Goal: Task Accomplishment & Management: Manage account settings

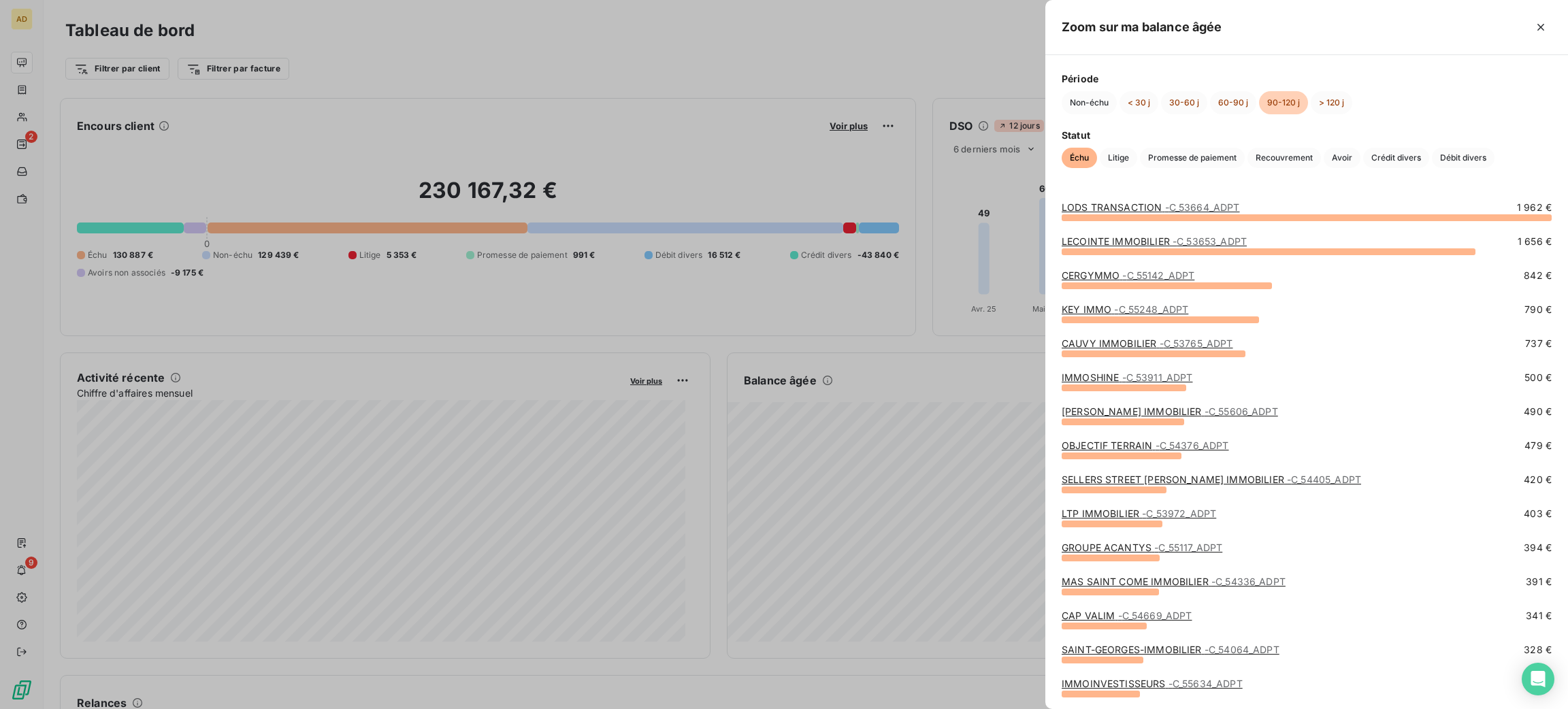
click at [660, 297] on div at bounding box center [784, 354] width 1568 height 709
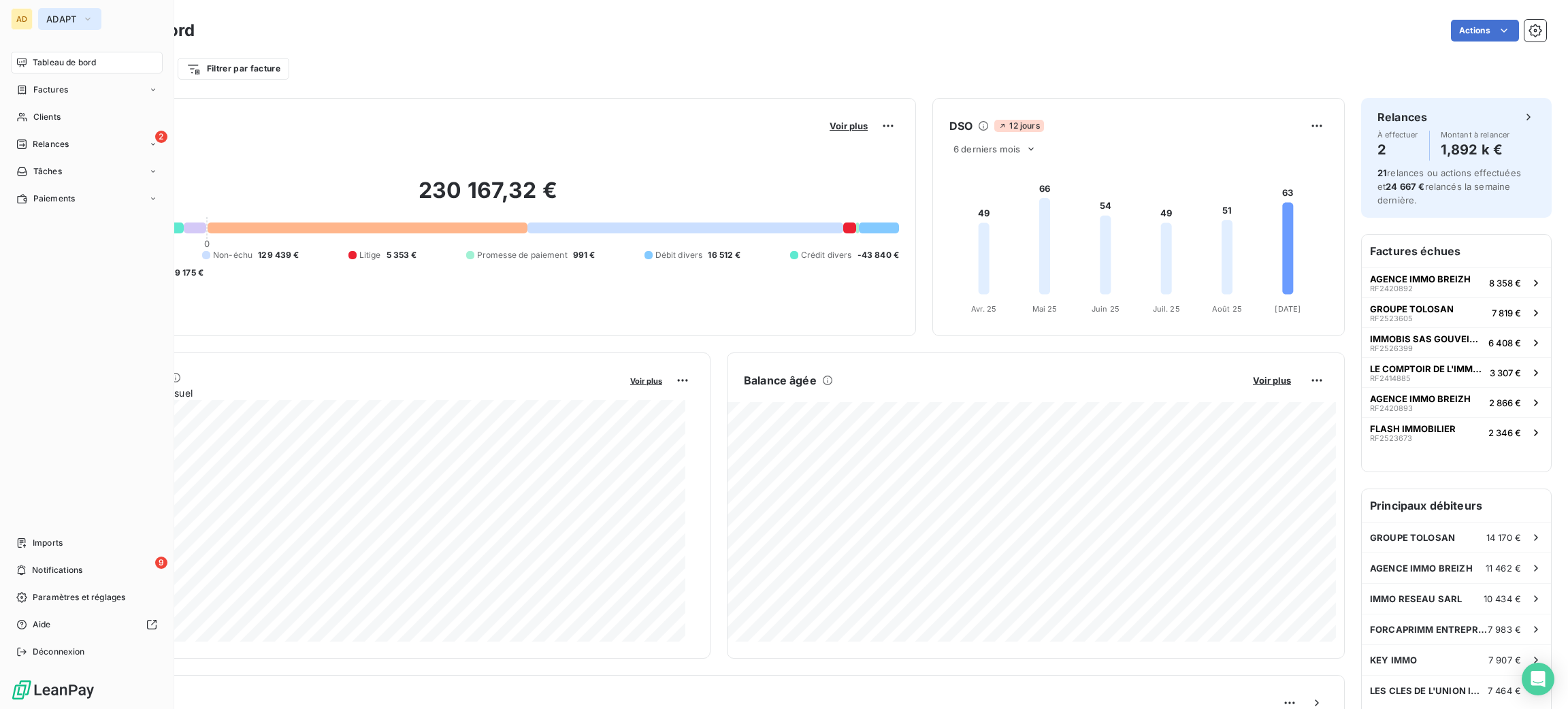
click at [77, 22] on button "ADAPT" at bounding box center [69, 19] width 63 height 21
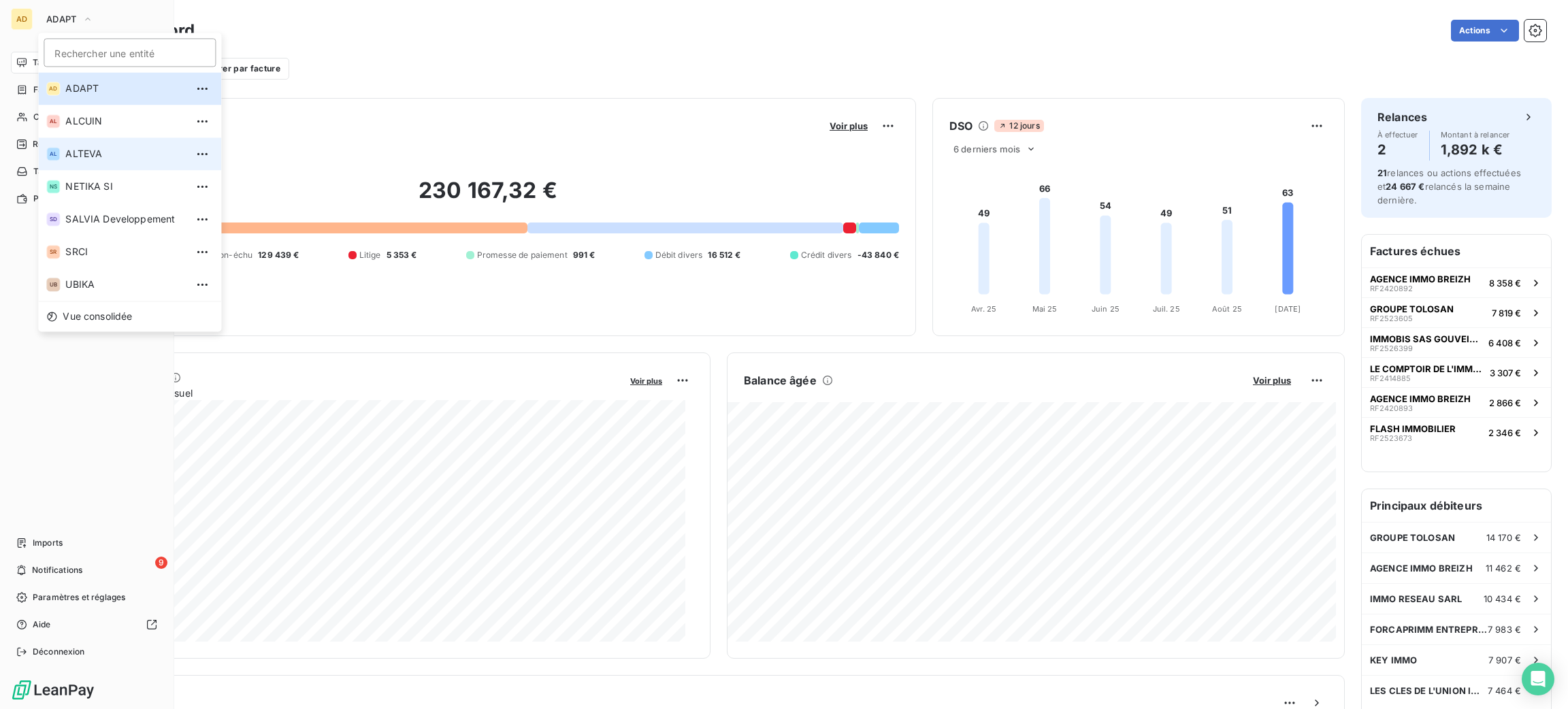
click at [127, 151] on span "ALTEVA" at bounding box center [125, 154] width 120 height 14
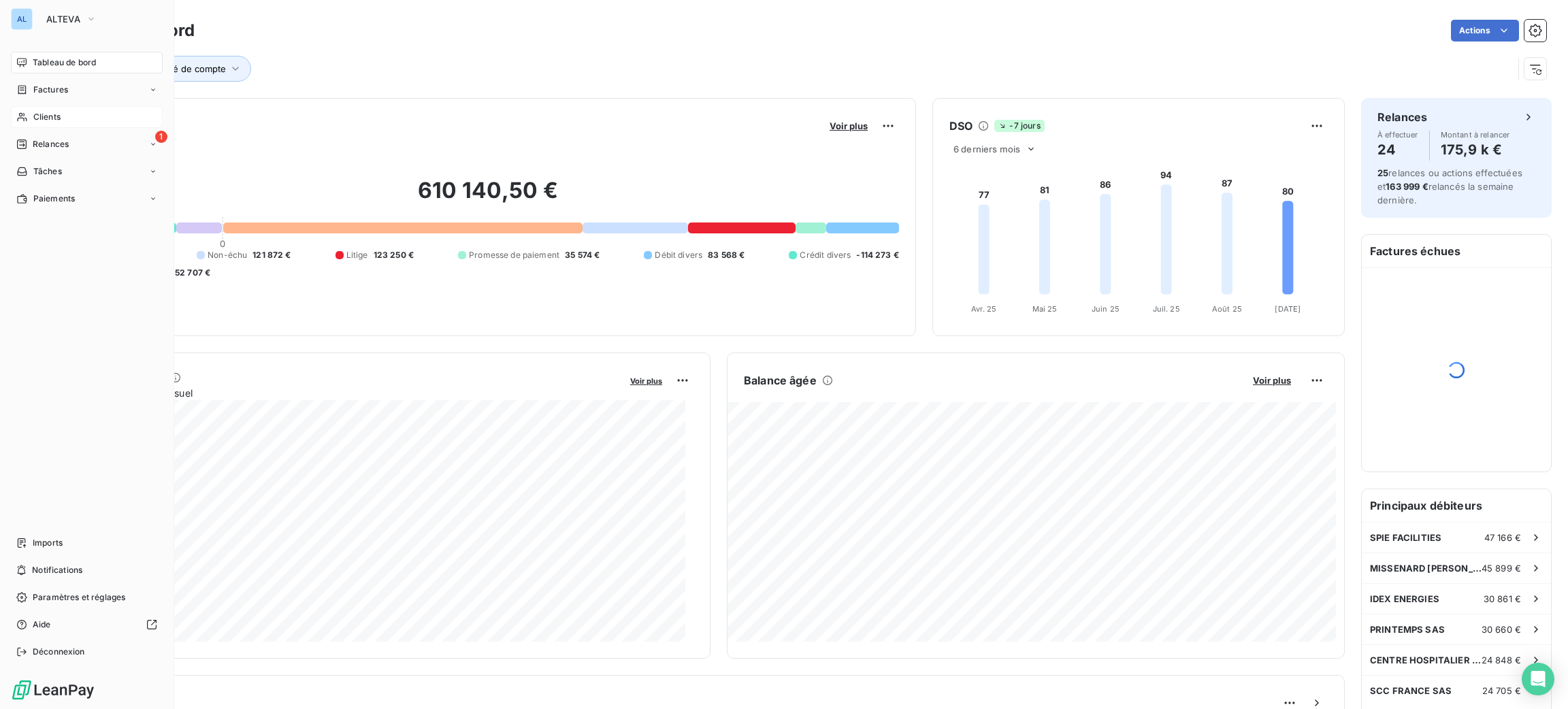
click at [83, 122] on div "Clients" at bounding box center [87, 117] width 152 height 21
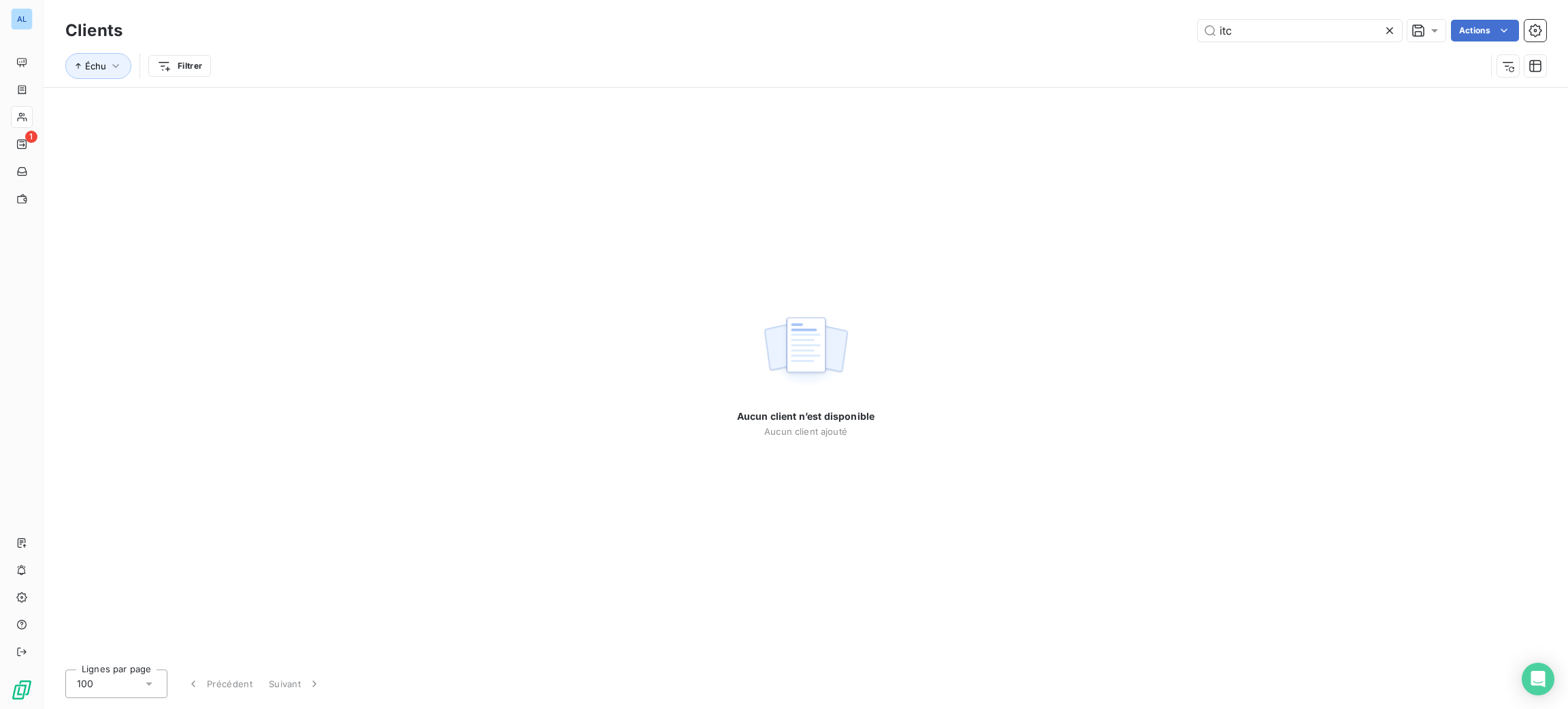
drag, startPoint x: 1292, startPoint y: 32, endPoint x: 1085, endPoint y: 38, distance: 207.1
click at [1094, 37] on div "itc Actions" at bounding box center [842, 30] width 1407 height 21
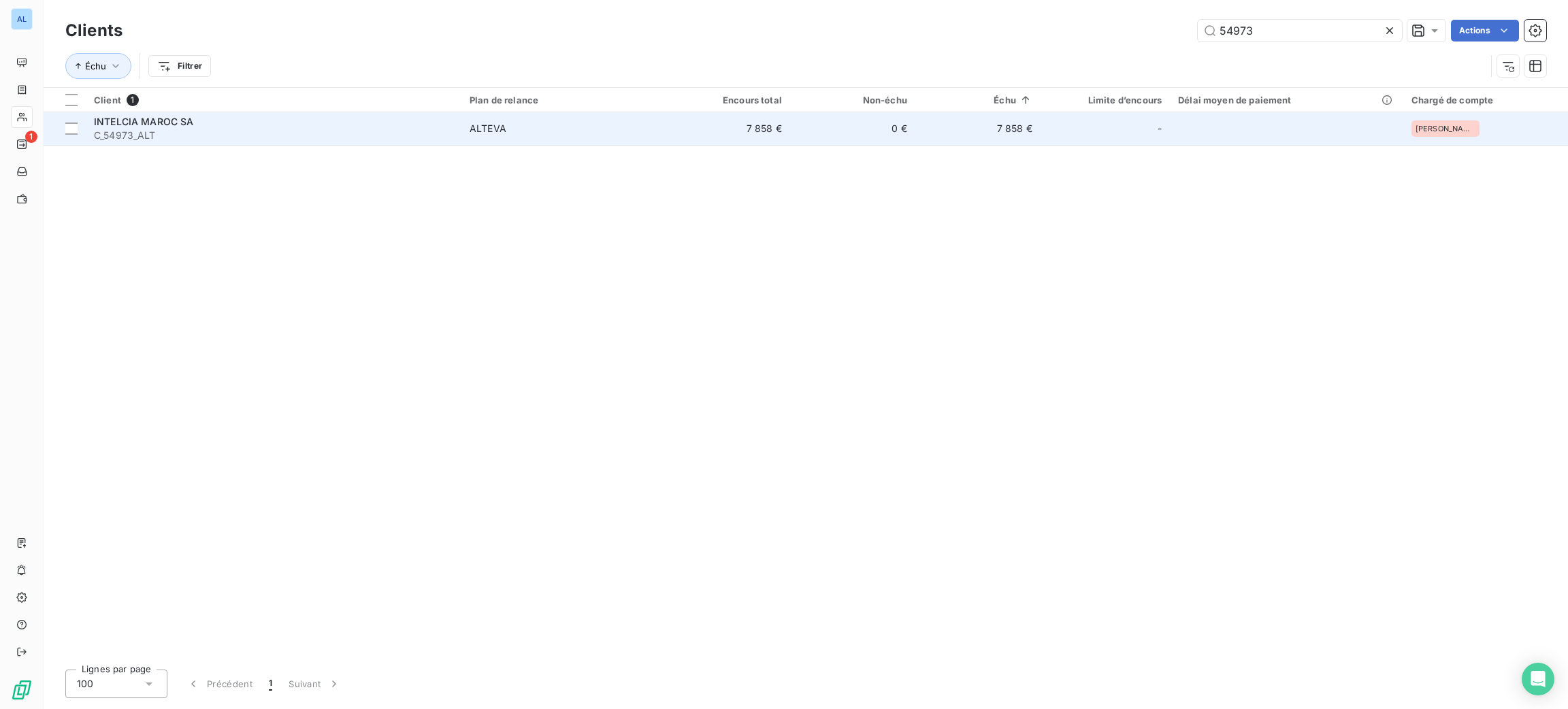
type input "54973"
click at [633, 142] on td "ALTEVA" at bounding box center [563, 128] width 204 height 32
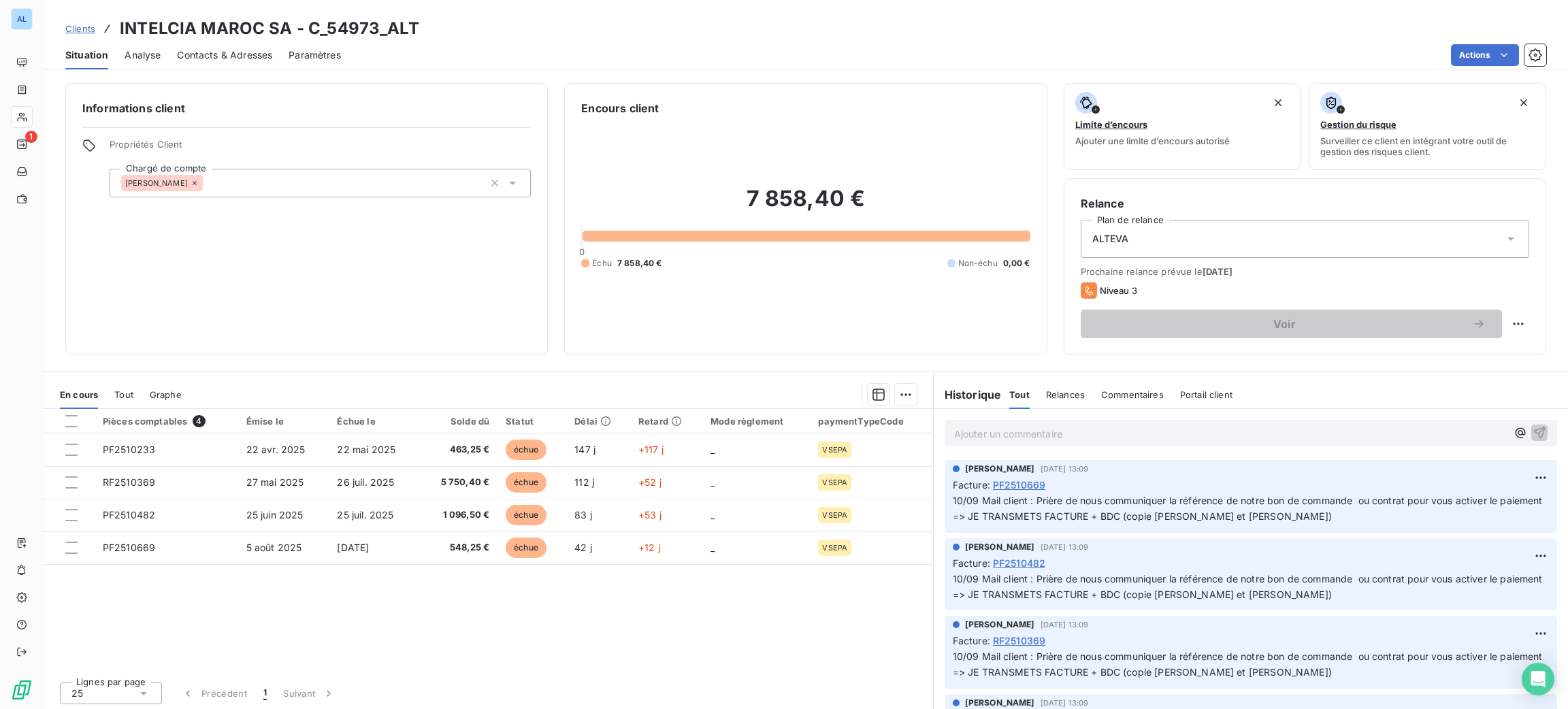
click at [1039, 417] on div "Ajouter un commentaire ﻿" at bounding box center [1251, 433] width 634 height 49
click at [1047, 435] on p "Ajouter un commentaire ﻿" at bounding box center [1230, 433] width 552 height 17
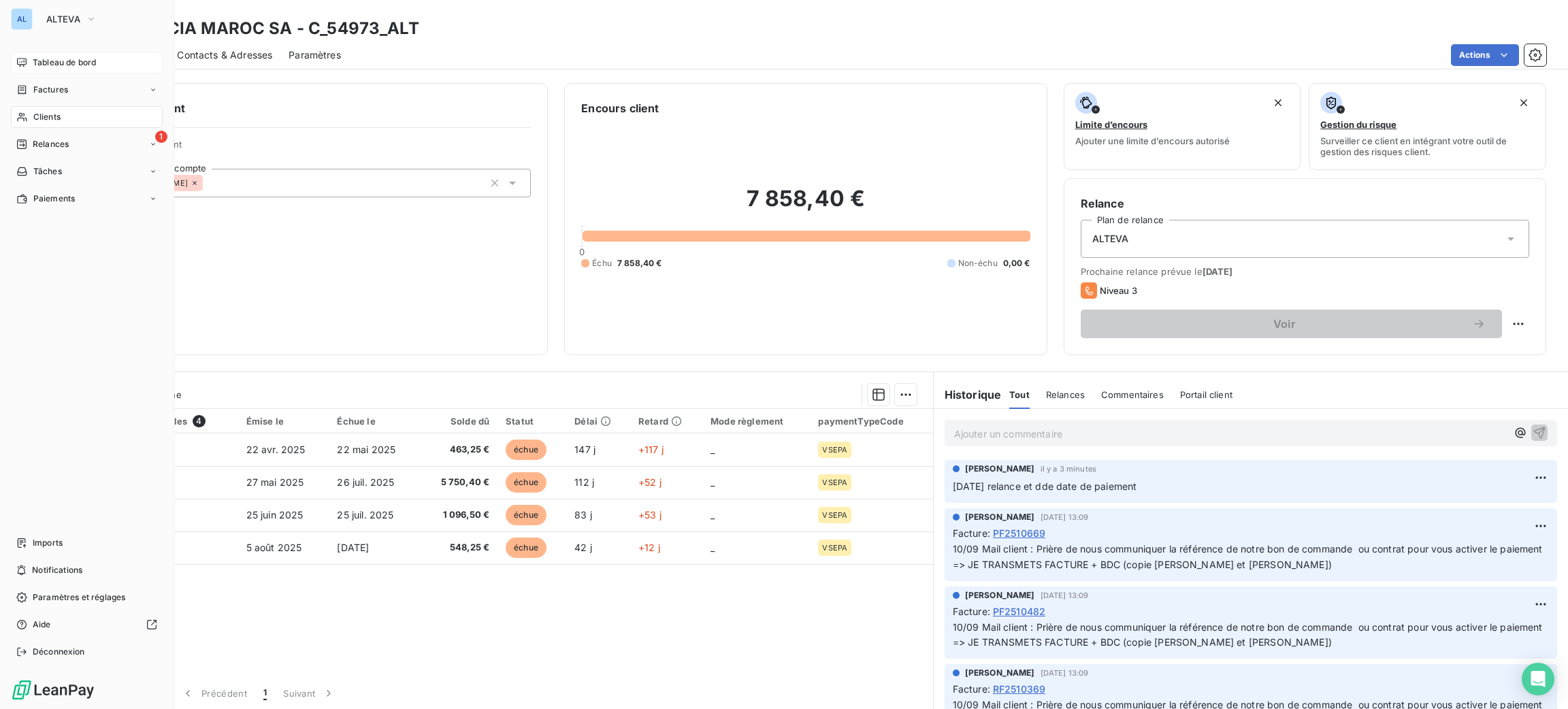
click at [29, 58] on div "Tableau de bord" at bounding box center [87, 62] width 152 height 21
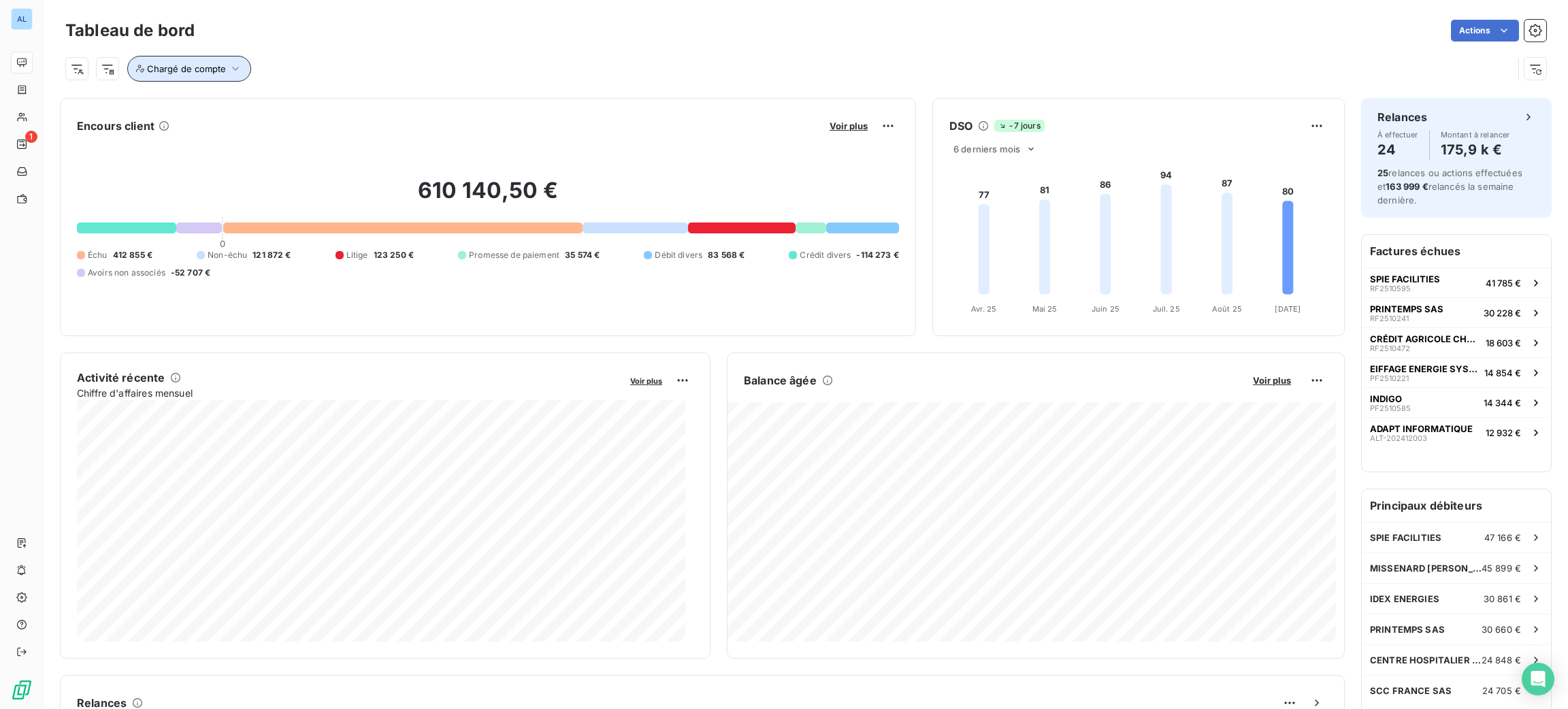
click at [194, 77] on button "Chargé de compte" at bounding box center [188, 68] width 124 height 25
click at [324, 106] on div at bounding box center [410, 103] width 196 height 28
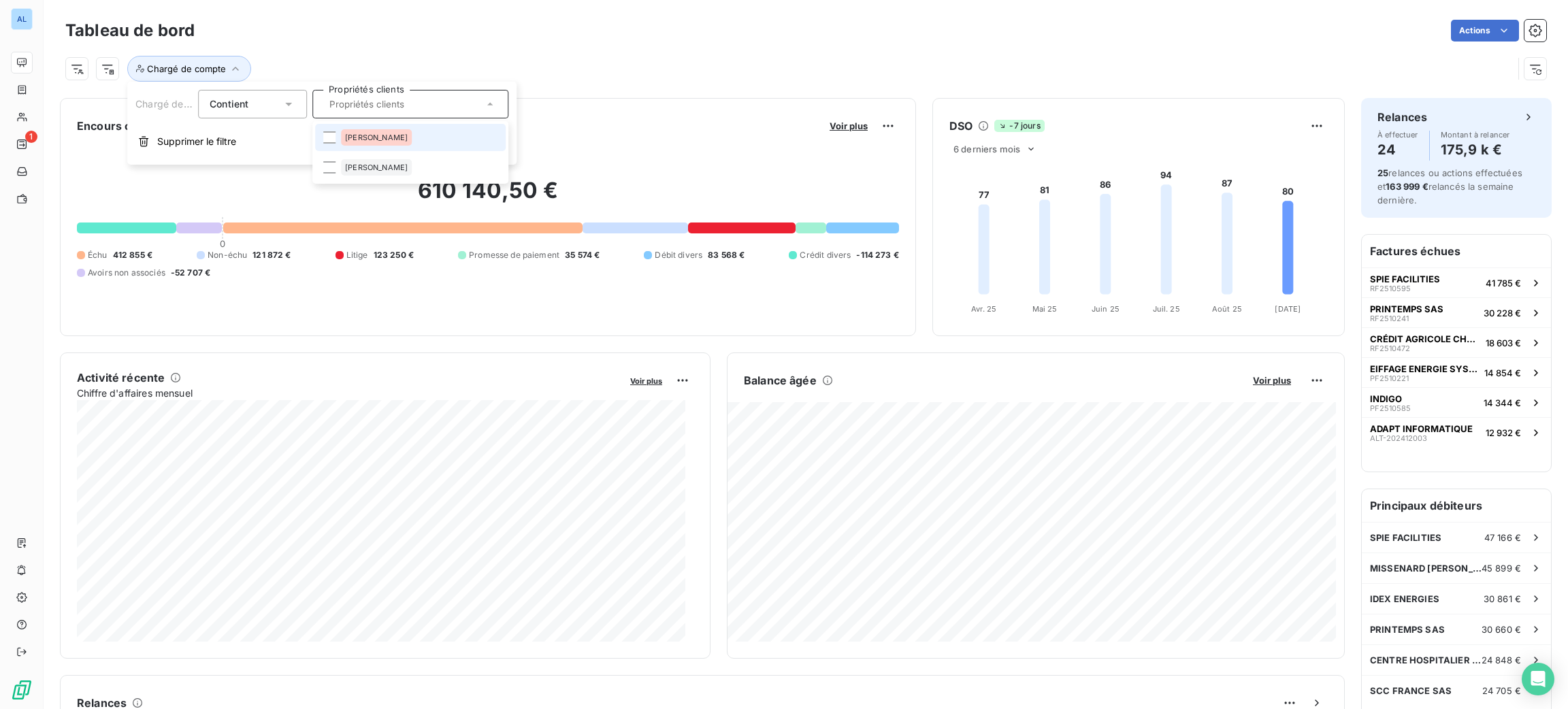
click at [377, 136] on li "[PERSON_NAME]" at bounding box center [410, 138] width 190 height 27
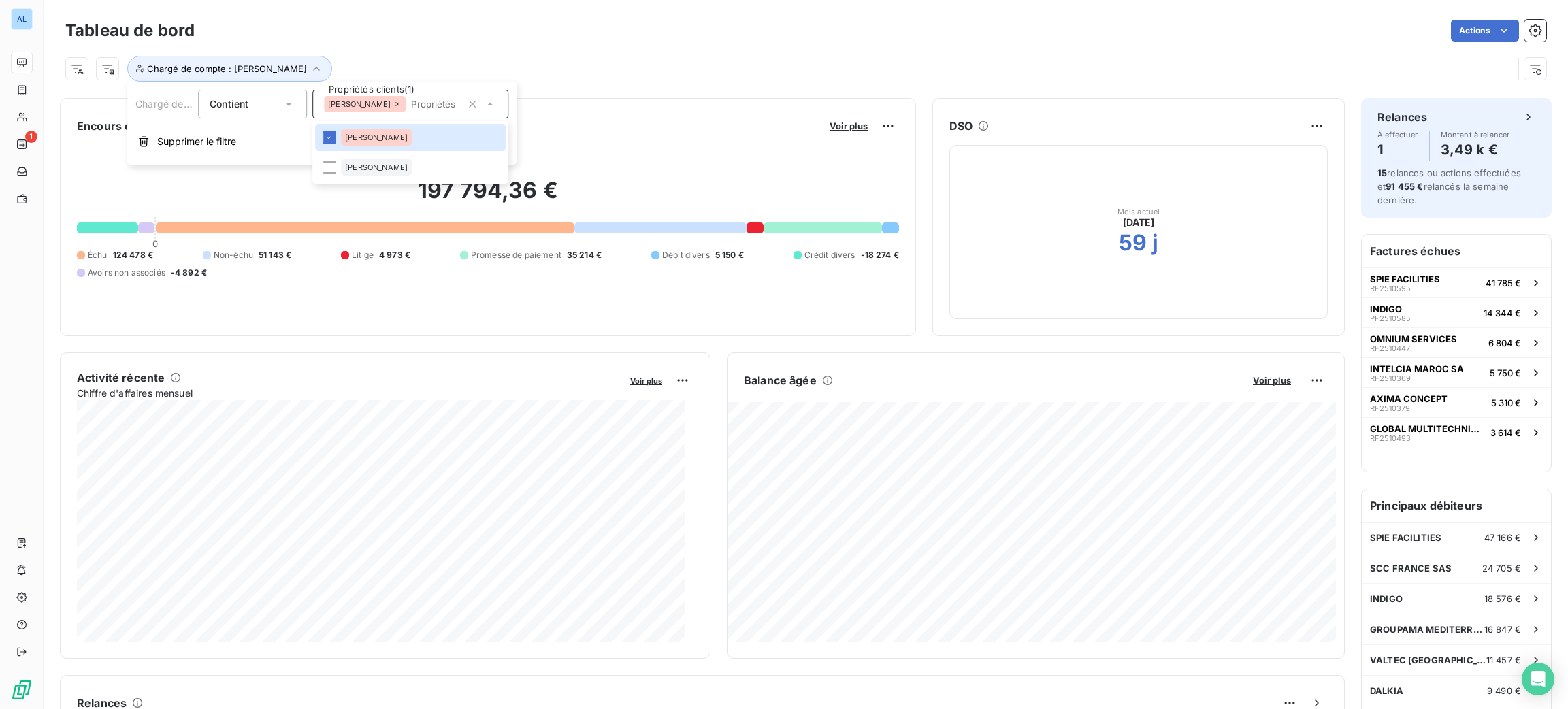
click at [605, 48] on div "Chargé de compte : [PERSON_NAME]" at bounding box center [805, 63] width 1480 height 37
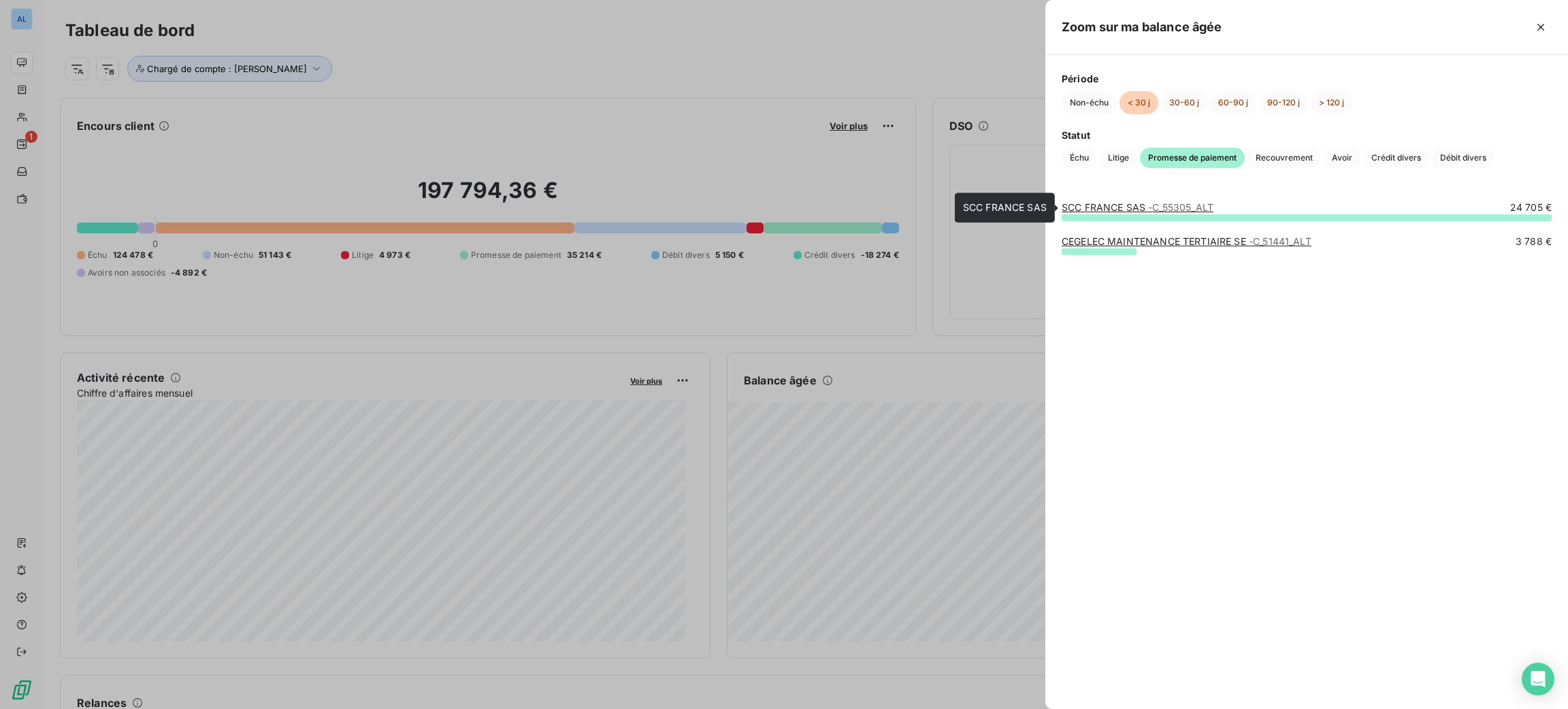
click at [1140, 208] on link "SCC FRANCE SAS - C_55305_ALT" at bounding box center [1138, 207] width 152 height 12
click at [1109, 241] on link "CEGELEC MAINTENANCE TERTIAIRE SE - C_51441_ALT" at bounding box center [1186, 241] width 250 height 12
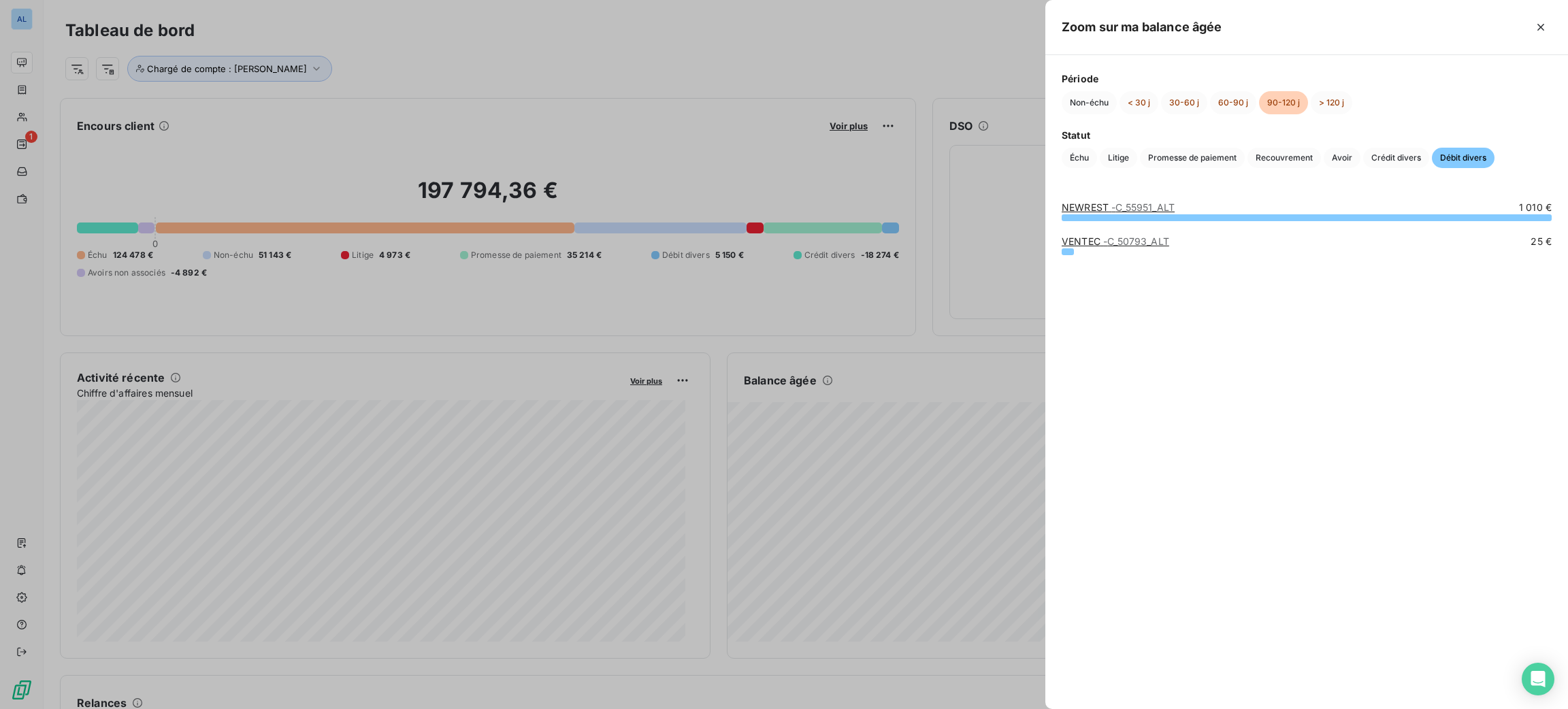
click at [1081, 210] on link "NEWREST - C_55951_ALT" at bounding box center [1118, 207] width 113 height 12
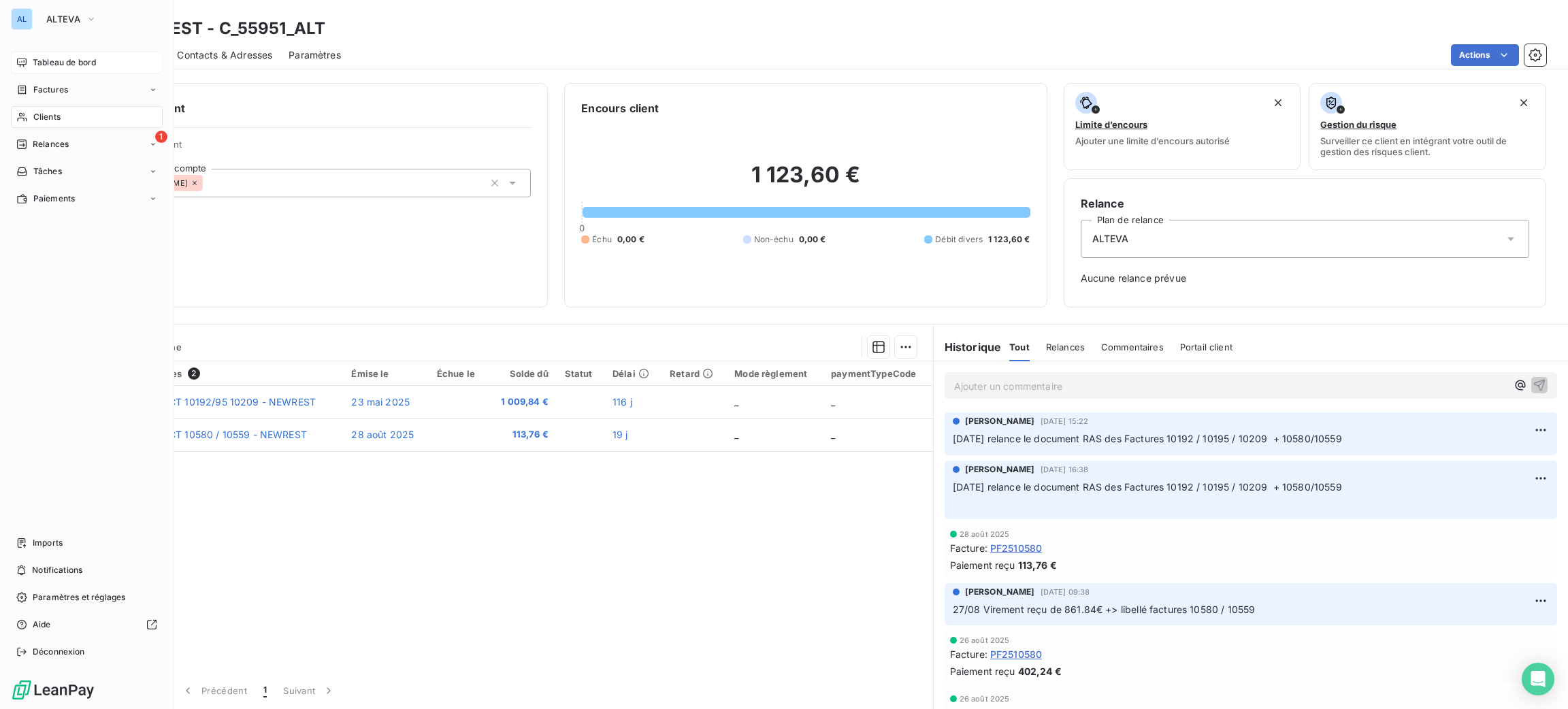
click at [80, 55] on div "AL ALTEVA Tableau de bord Factures Clients 1 Relances Tâches Paiements Imports …" at bounding box center [87, 354] width 175 height 709
click at [84, 59] on span "Tableau de bord" at bounding box center [63, 62] width 63 height 13
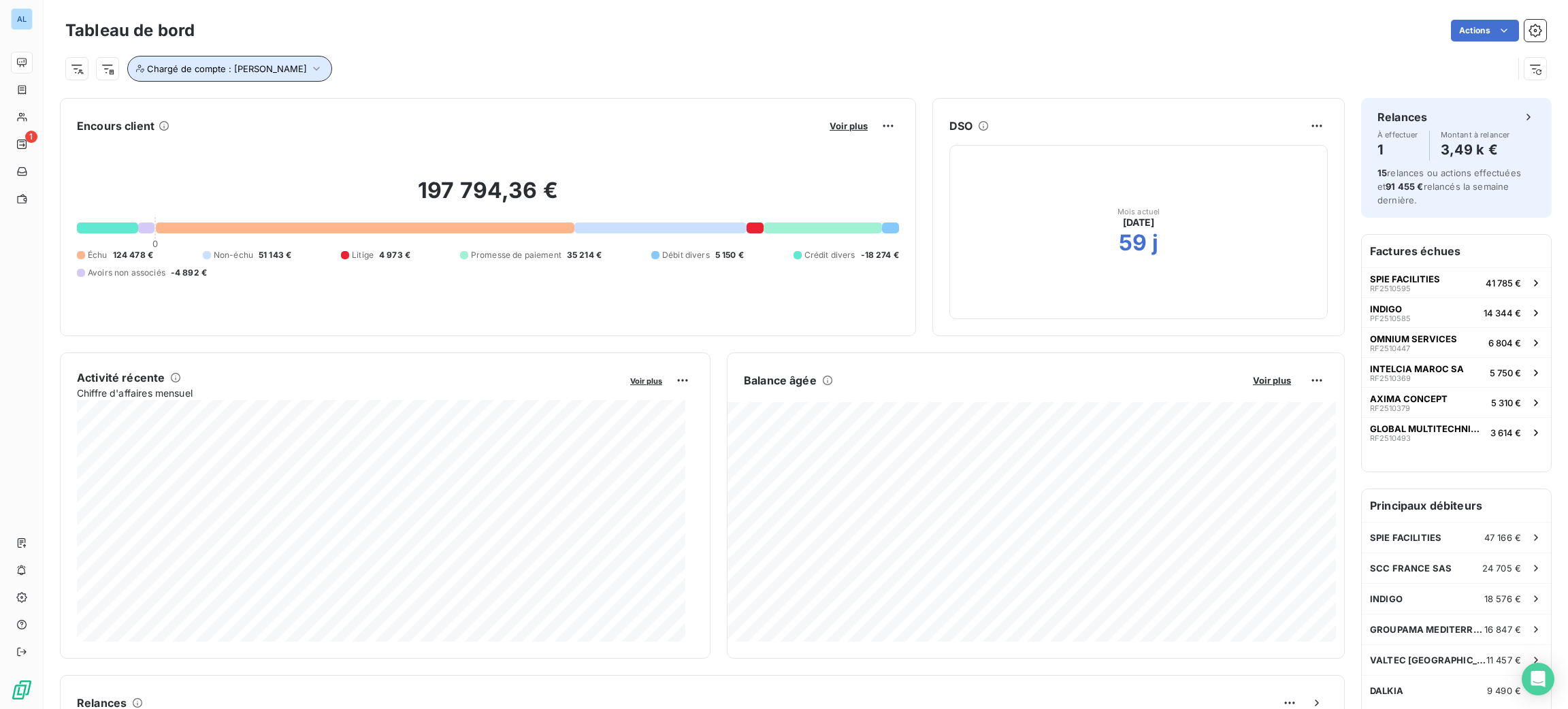
click at [253, 63] on span "Chargé de compte : [PERSON_NAME]" at bounding box center [227, 68] width 160 height 11
click at [372, 105] on div "[PERSON_NAME]" at bounding box center [410, 103] width 196 height 28
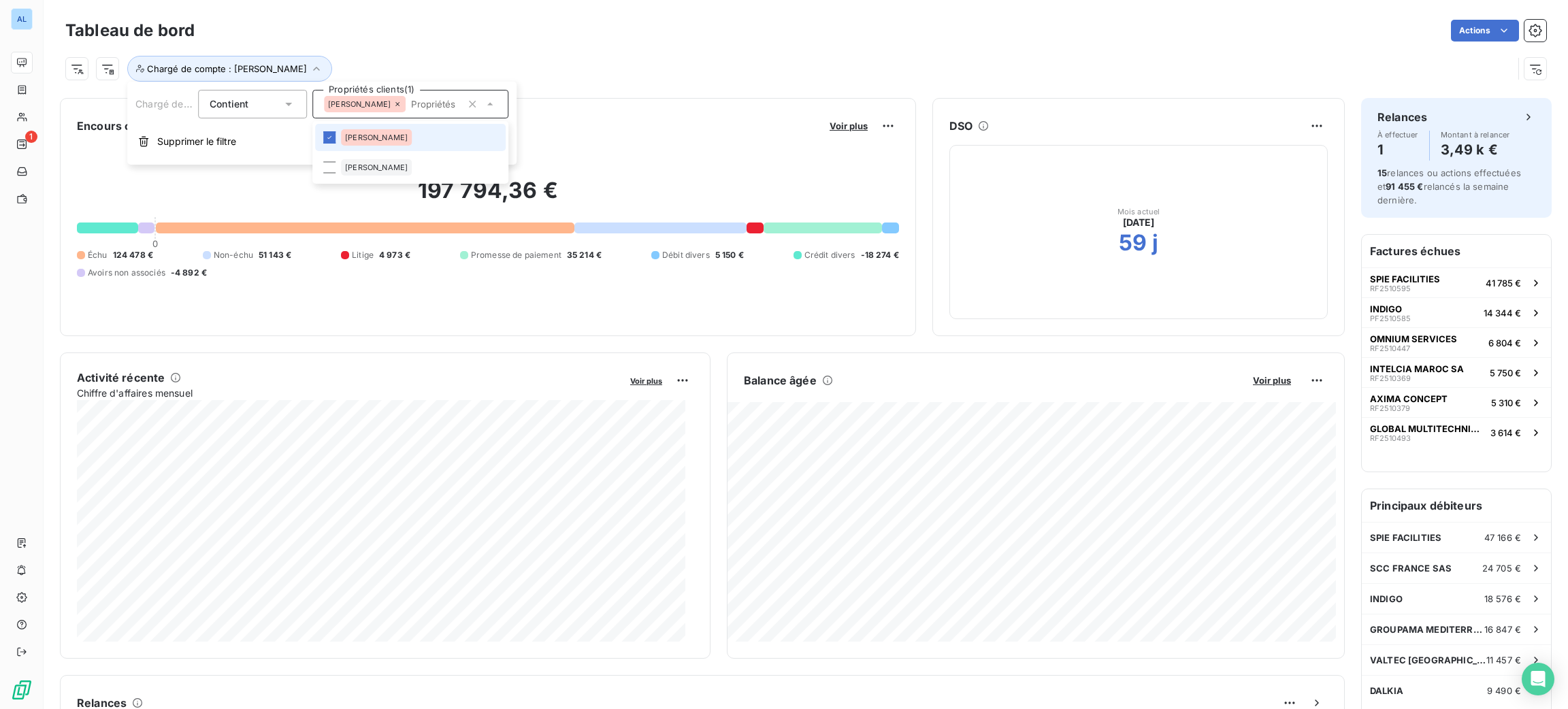
click at [393, 105] on icon at bounding box center [397, 104] width 8 height 8
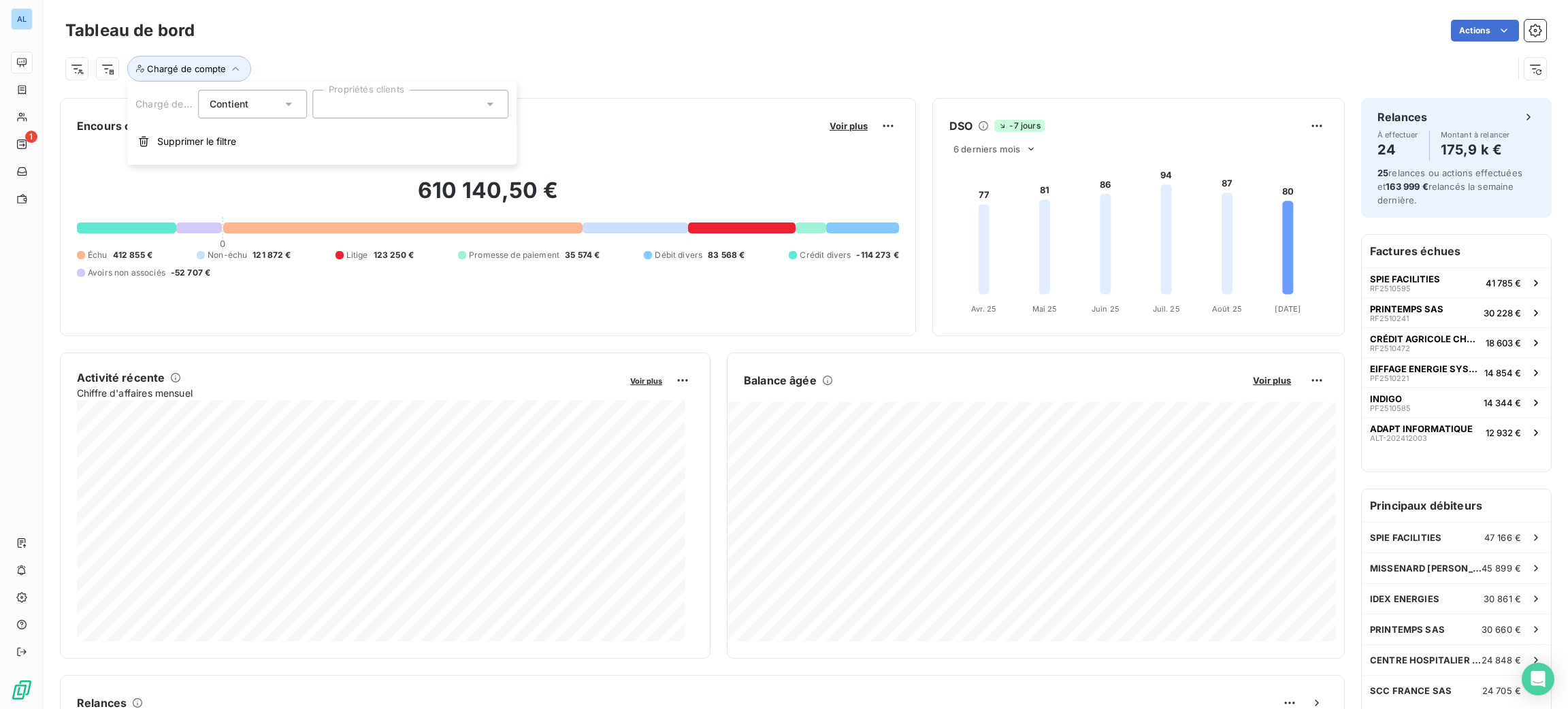
click at [501, 67] on div "Chargé de compte" at bounding box center [788, 68] width 1447 height 25
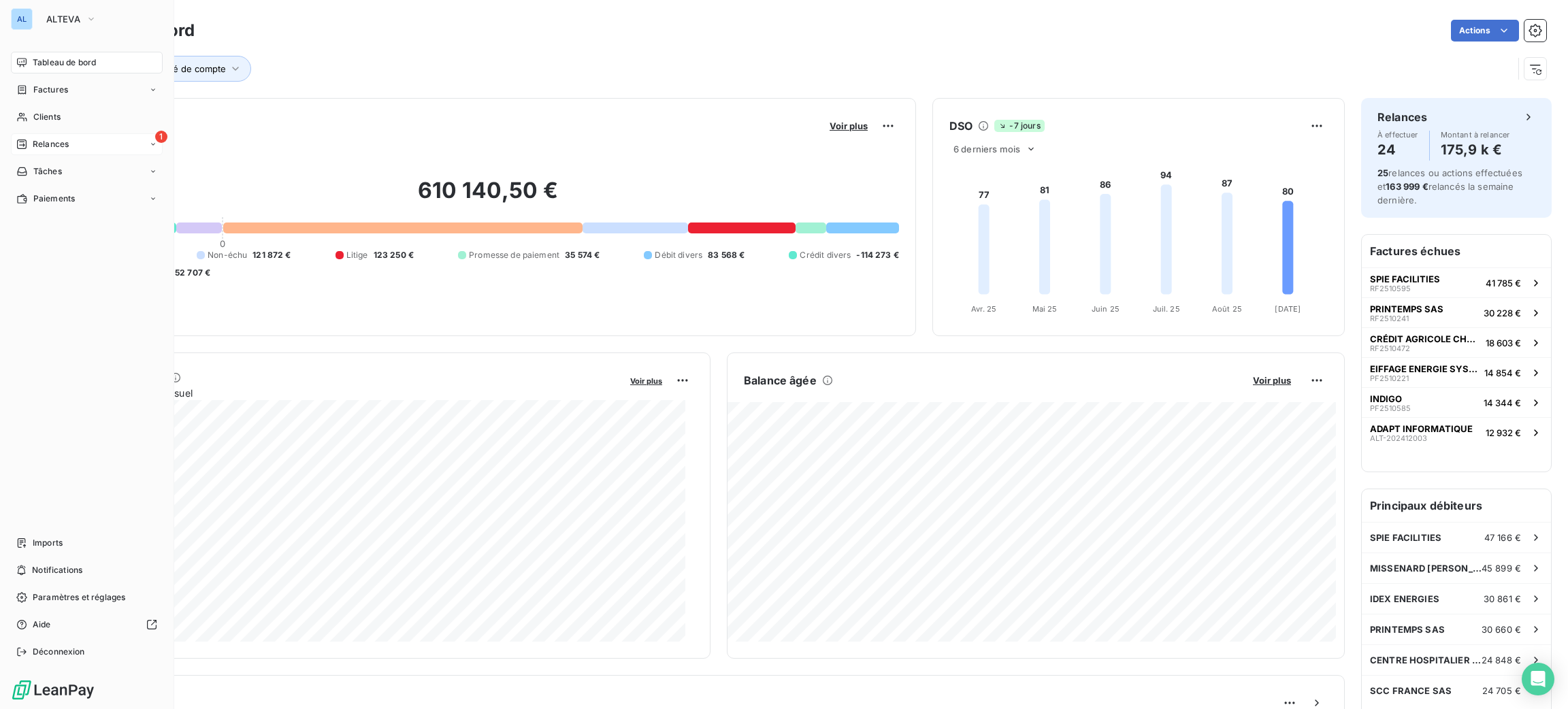
click at [80, 147] on div "1 Relances" at bounding box center [87, 144] width 152 height 21
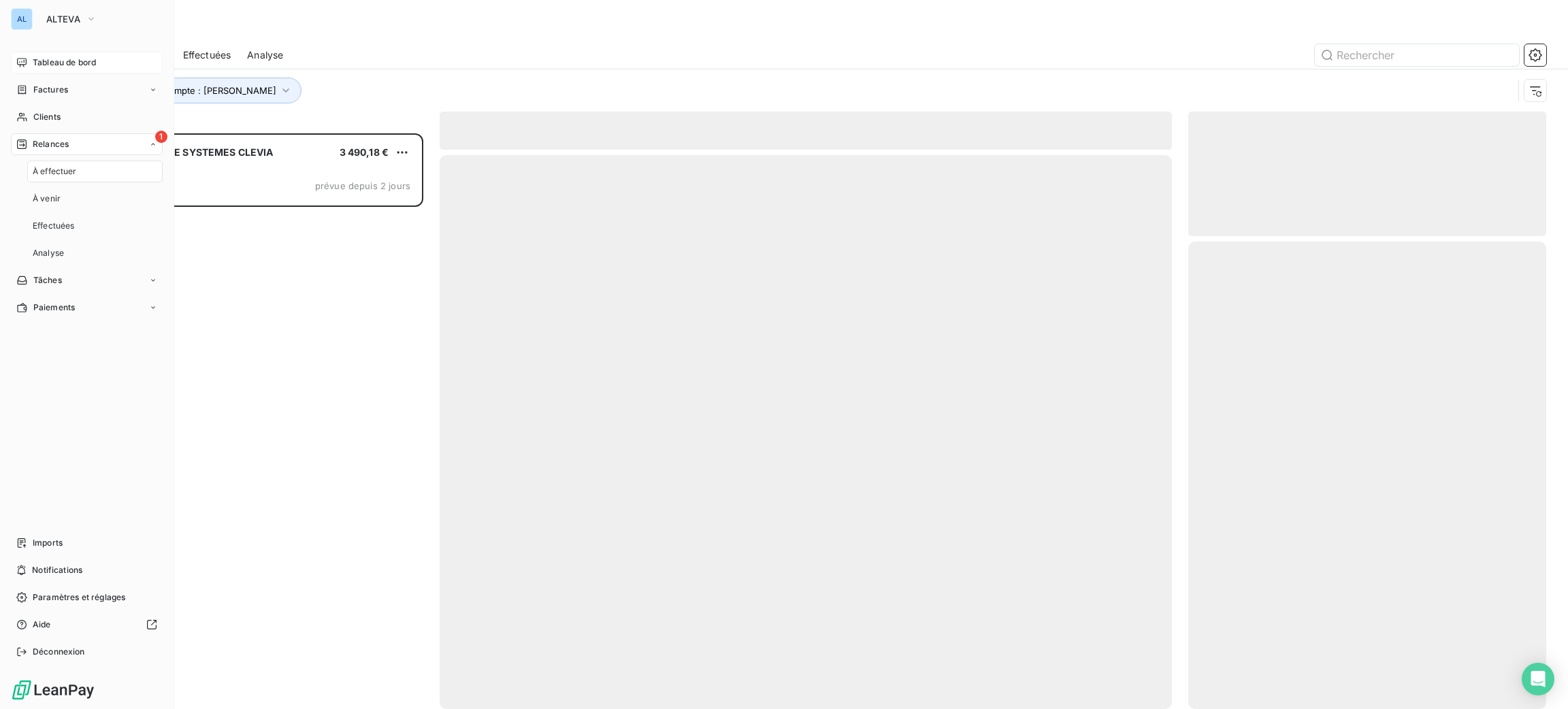
scroll to position [561, 342]
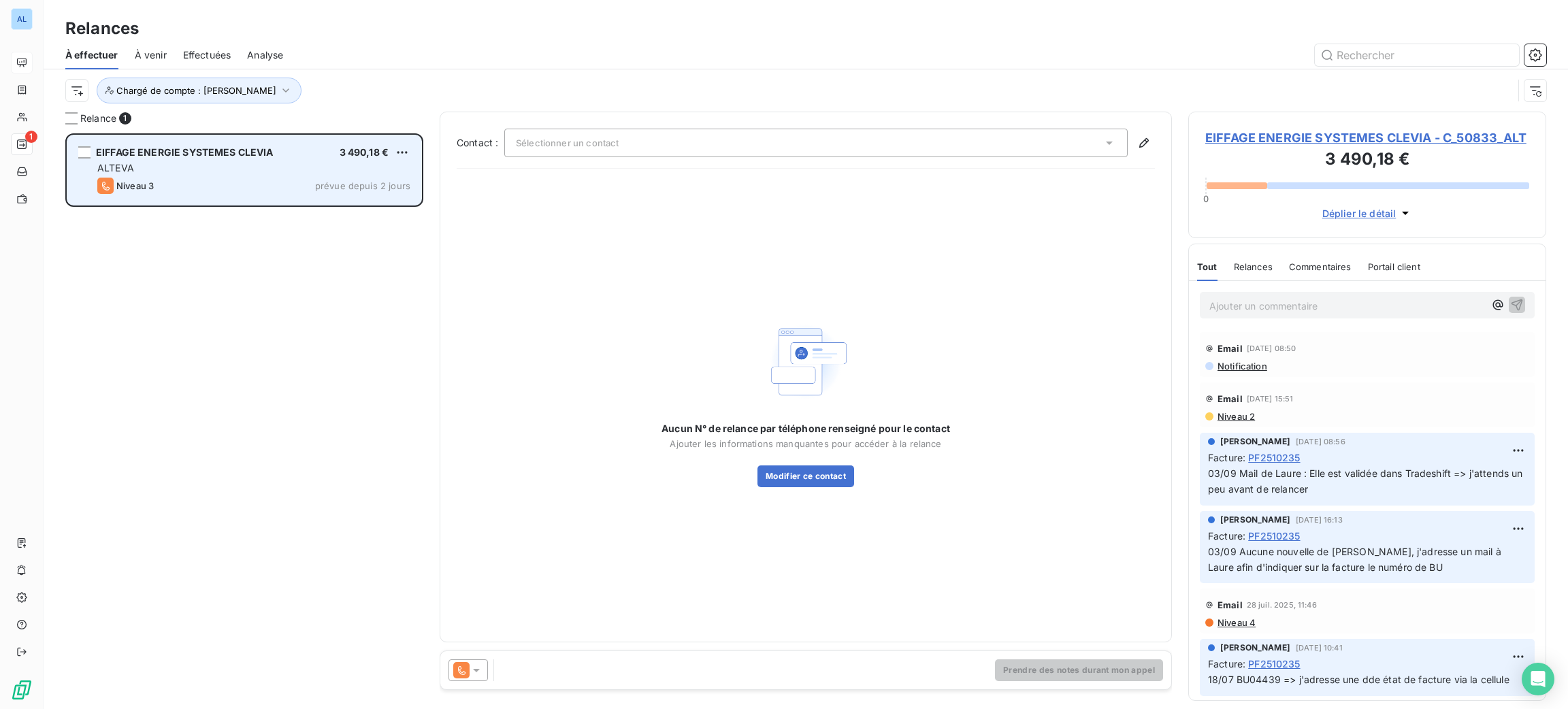
click at [275, 186] on div "Niveau 3 prévue depuis 2 jours" at bounding box center [254, 185] width 313 height 17
click at [406, 136] on div "EIFFAGE ENERGIE SYSTEMES CLEVIA 3 490,18 € ALTEVA Niveau 3 prévue depuis 2 jours" at bounding box center [244, 170] width 354 height 69
click at [406, 150] on html "AL 1 Relances À effectuer À venir Effectuées Analyse Chargé de compte : [PERSON…" at bounding box center [784, 354] width 1568 height 709
click at [352, 177] on div "Replanifier cette action" at bounding box center [342, 179] width 122 height 21
select select "8"
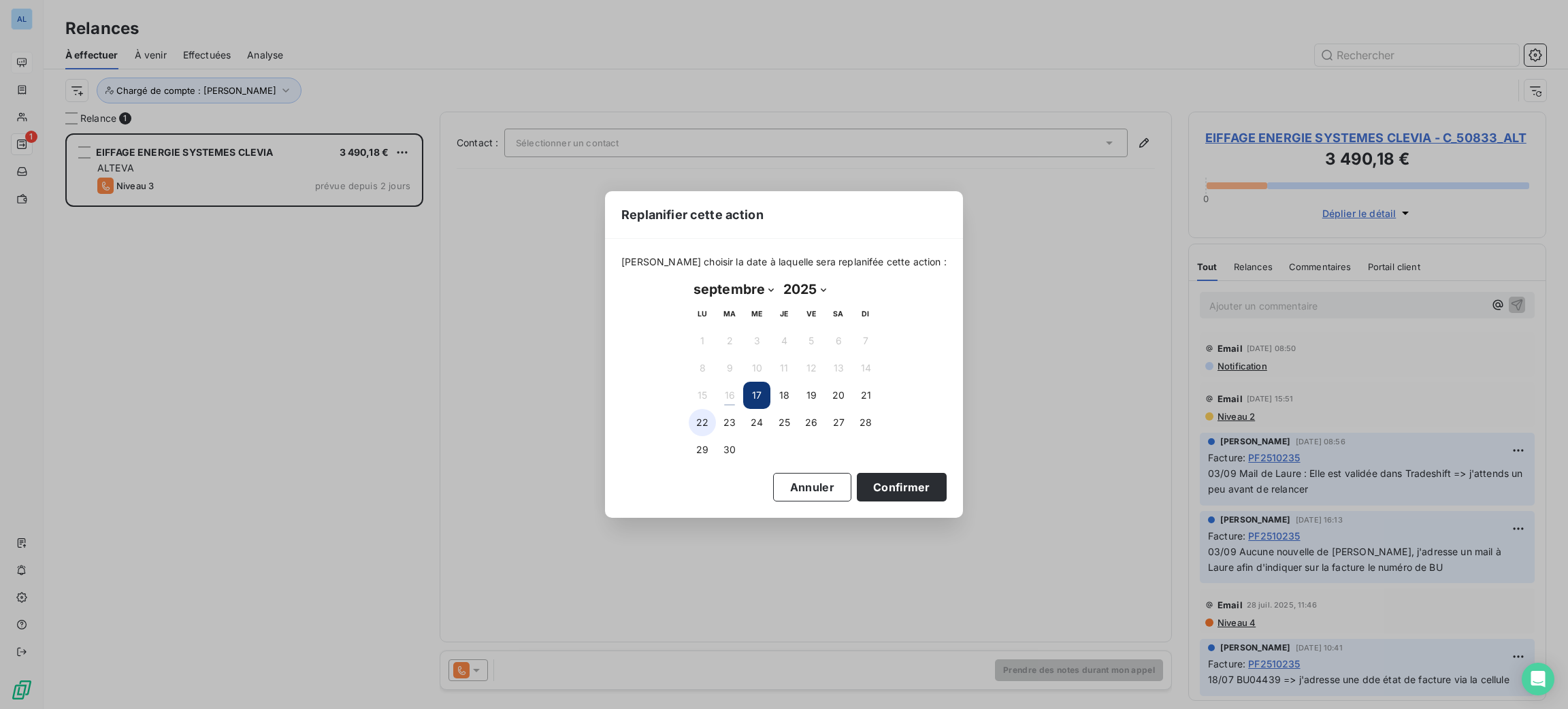
click at [699, 417] on button "22" at bounding box center [703, 422] width 27 height 27
click at [867, 492] on button "Confirmer" at bounding box center [902, 487] width 90 height 28
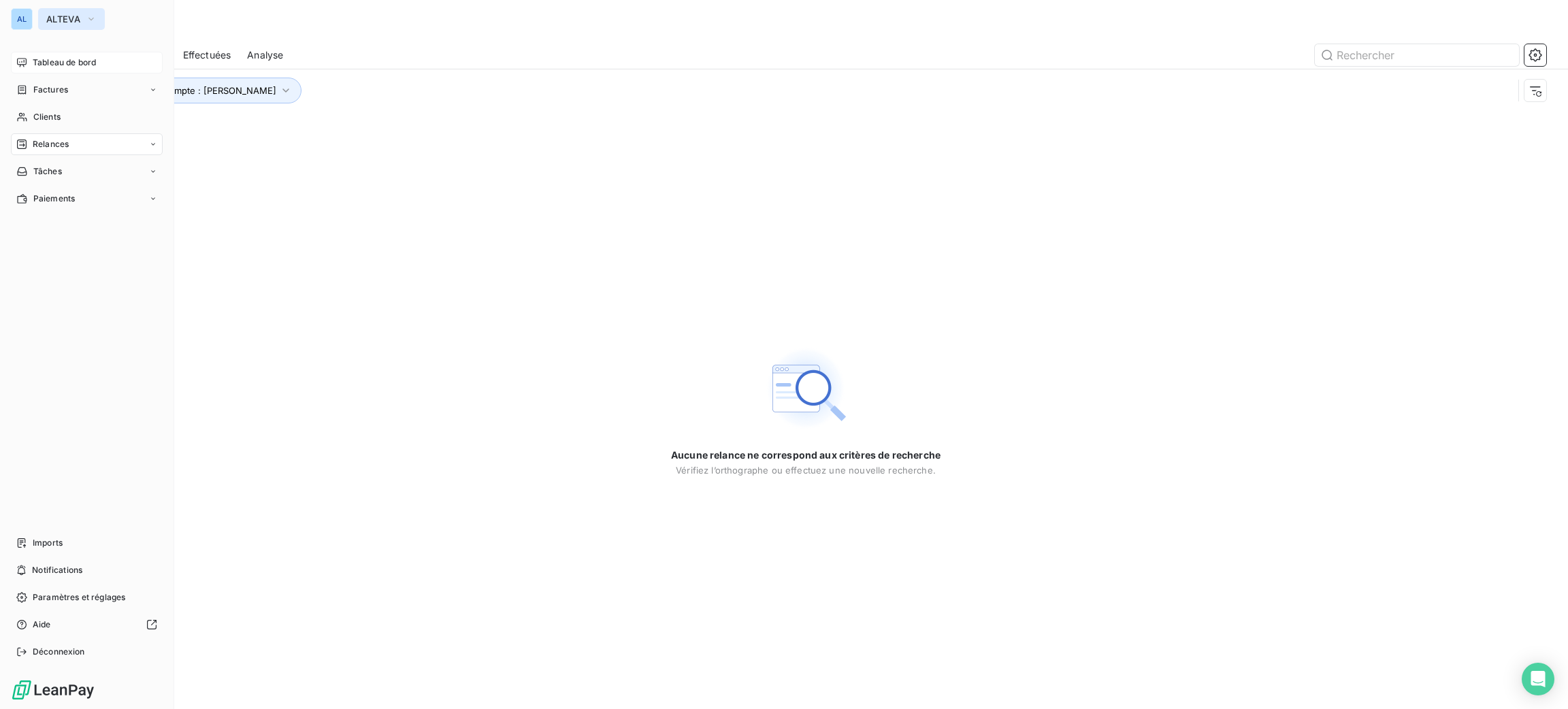
click at [59, 13] on button "ALTEVA" at bounding box center [71, 19] width 66 height 21
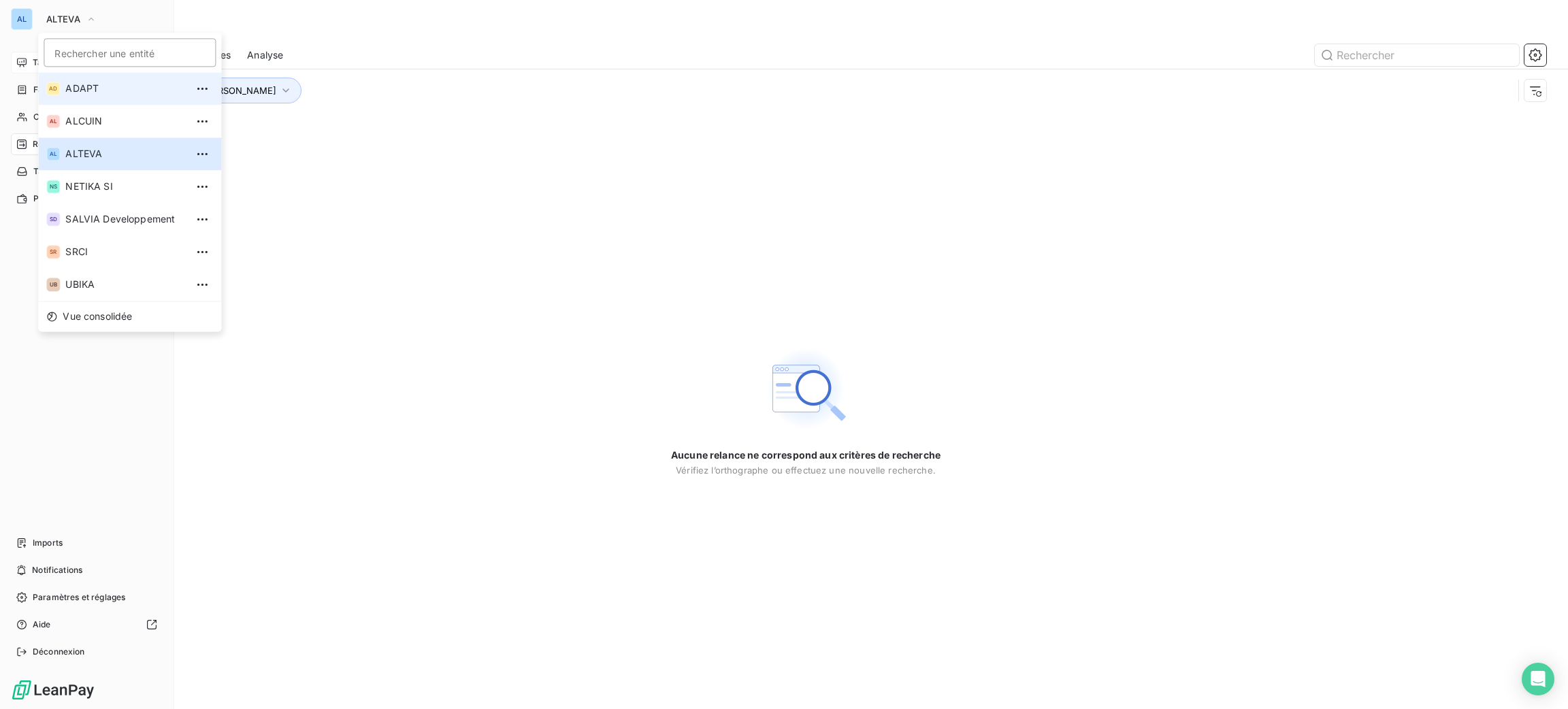
click at [127, 89] on span "ADAPT" at bounding box center [125, 89] width 120 height 14
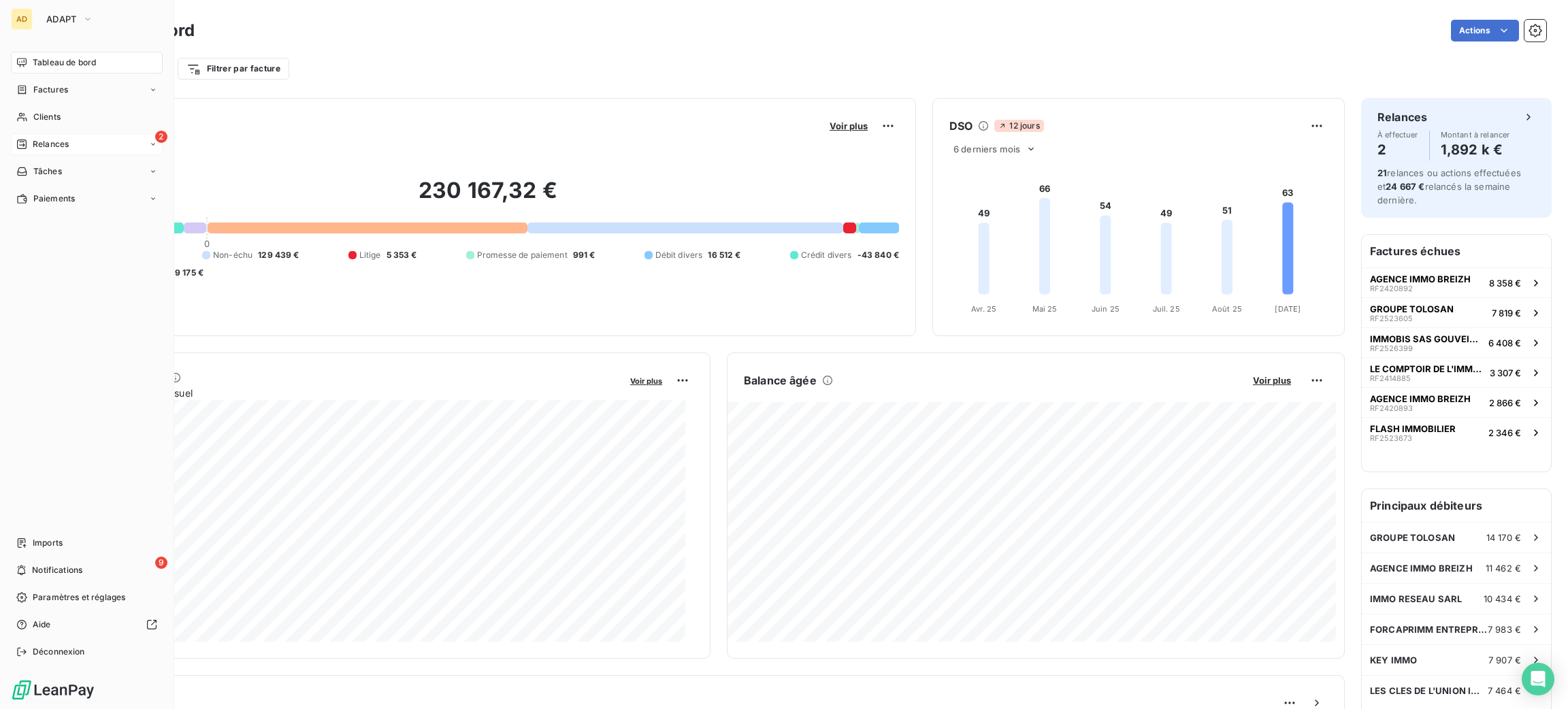
click at [34, 140] on span "Relances" at bounding box center [50, 144] width 36 height 13
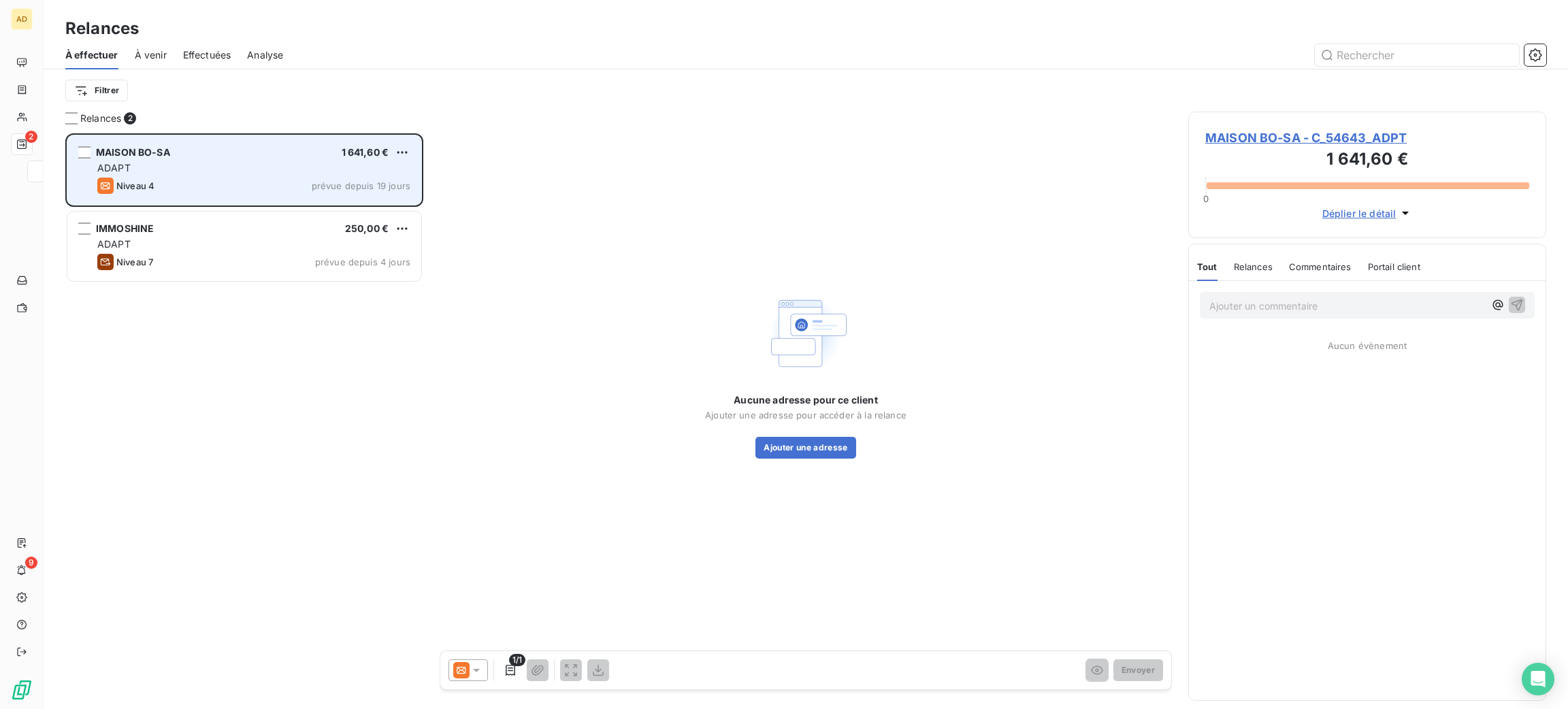
scroll to position [560, 342]
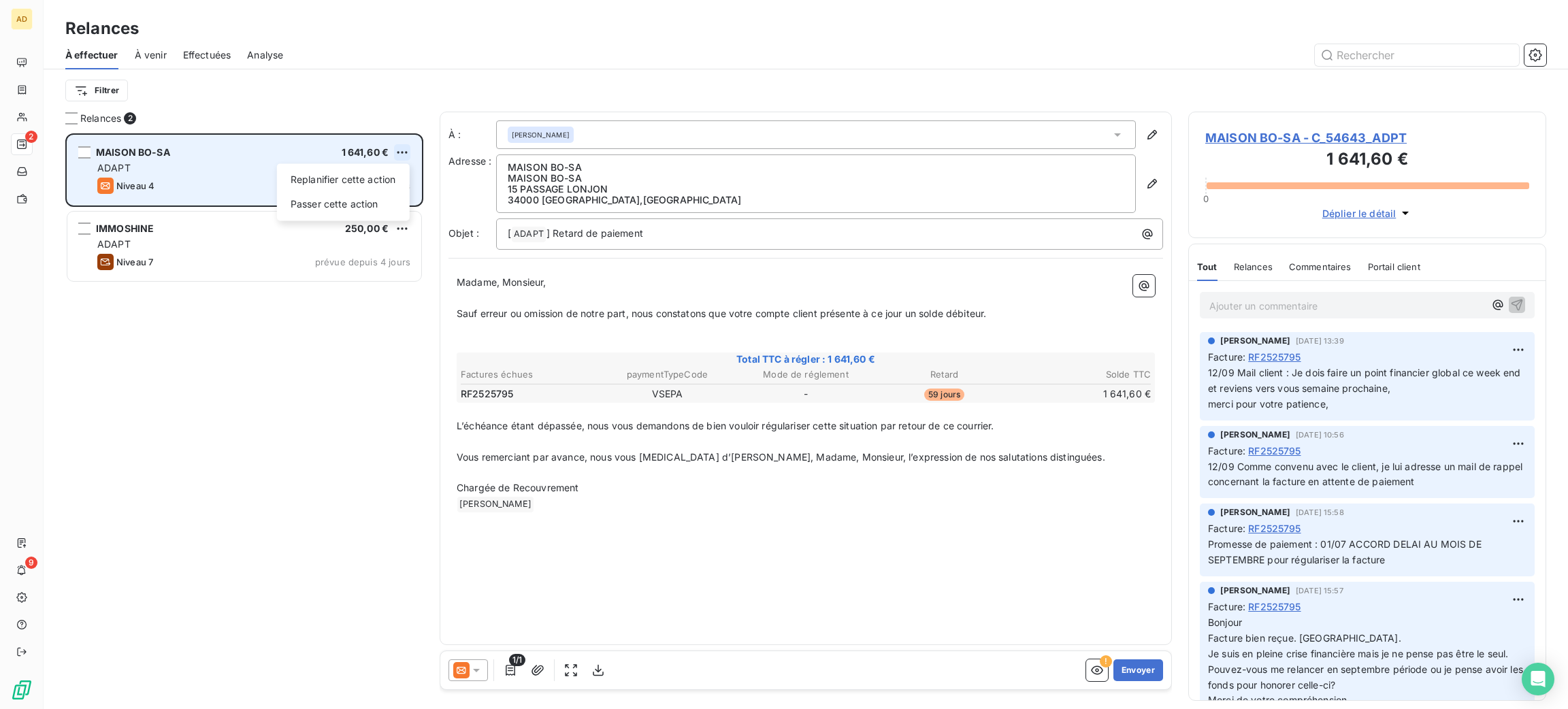
click at [399, 149] on html "AD 2 9 Relances À effectuer À venir Effectuées Analyse Filtrer Relances 2 MAISO…" at bounding box center [784, 354] width 1568 height 709
click at [383, 179] on div "Replanifier cette action" at bounding box center [342, 179] width 122 height 21
select select "8"
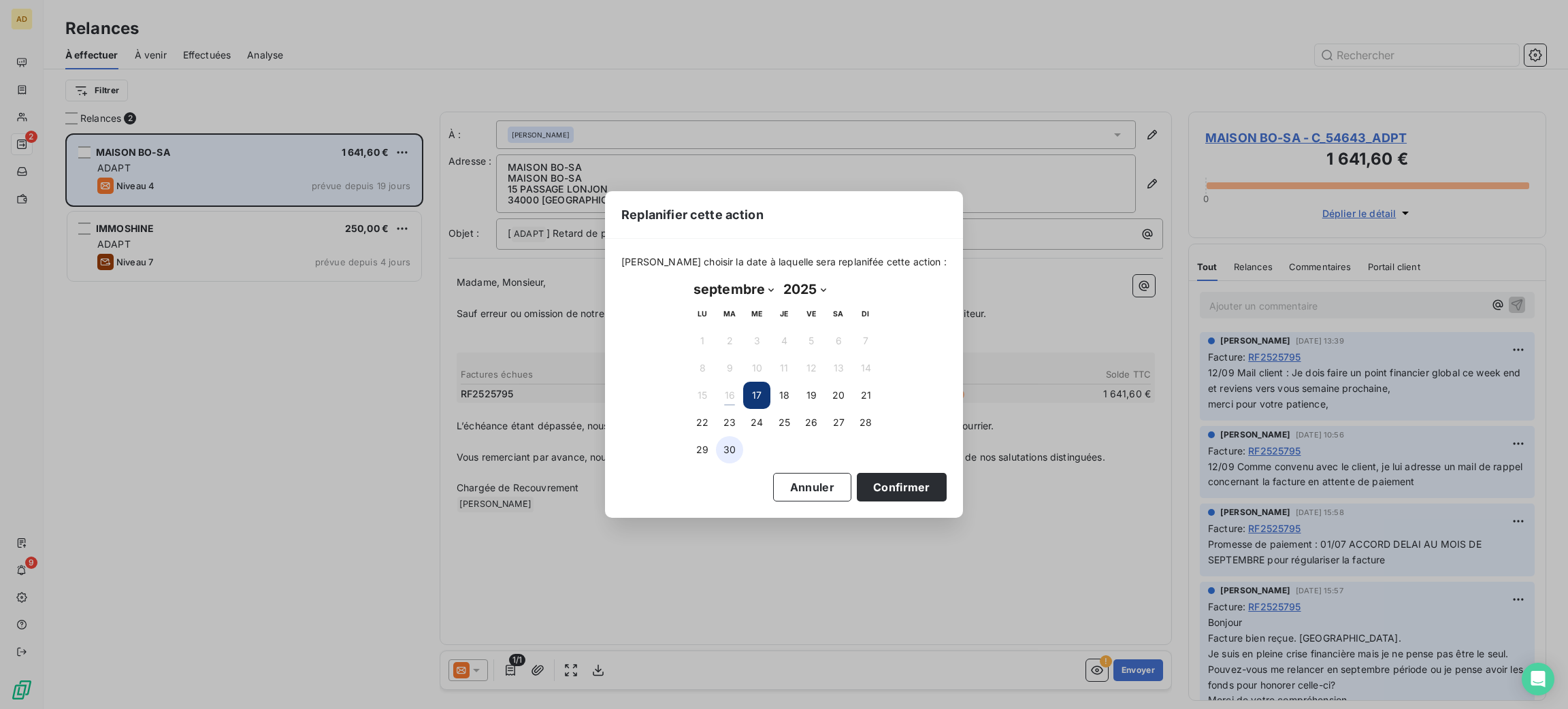
click at [734, 442] on button "30" at bounding box center [730, 450] width 27 height 27
click at [867, 497] on button "Confirmer" at bounding box center [902, 487] width 90 height 28
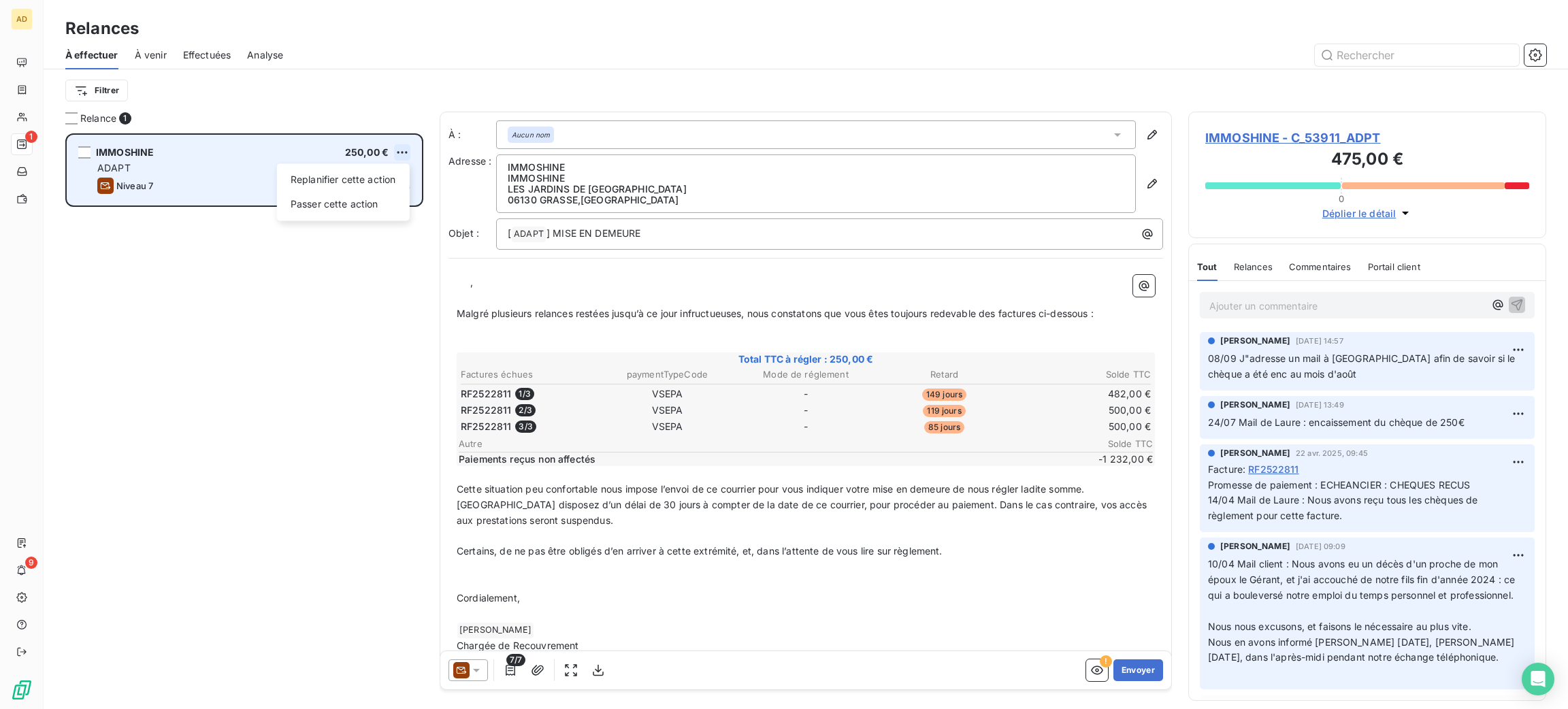
click at [403, 148] on html "AD 1 9 Relances À effectuer À venir Effectuées Analyse Filtrer Relance 1 IMMOSH…" at bounding box center [784, 354] width 1568 height 709
click at [369, 183] on div "Replanifier cette action" at bounding box center [342, 179] width 122 height 21
select select "8"
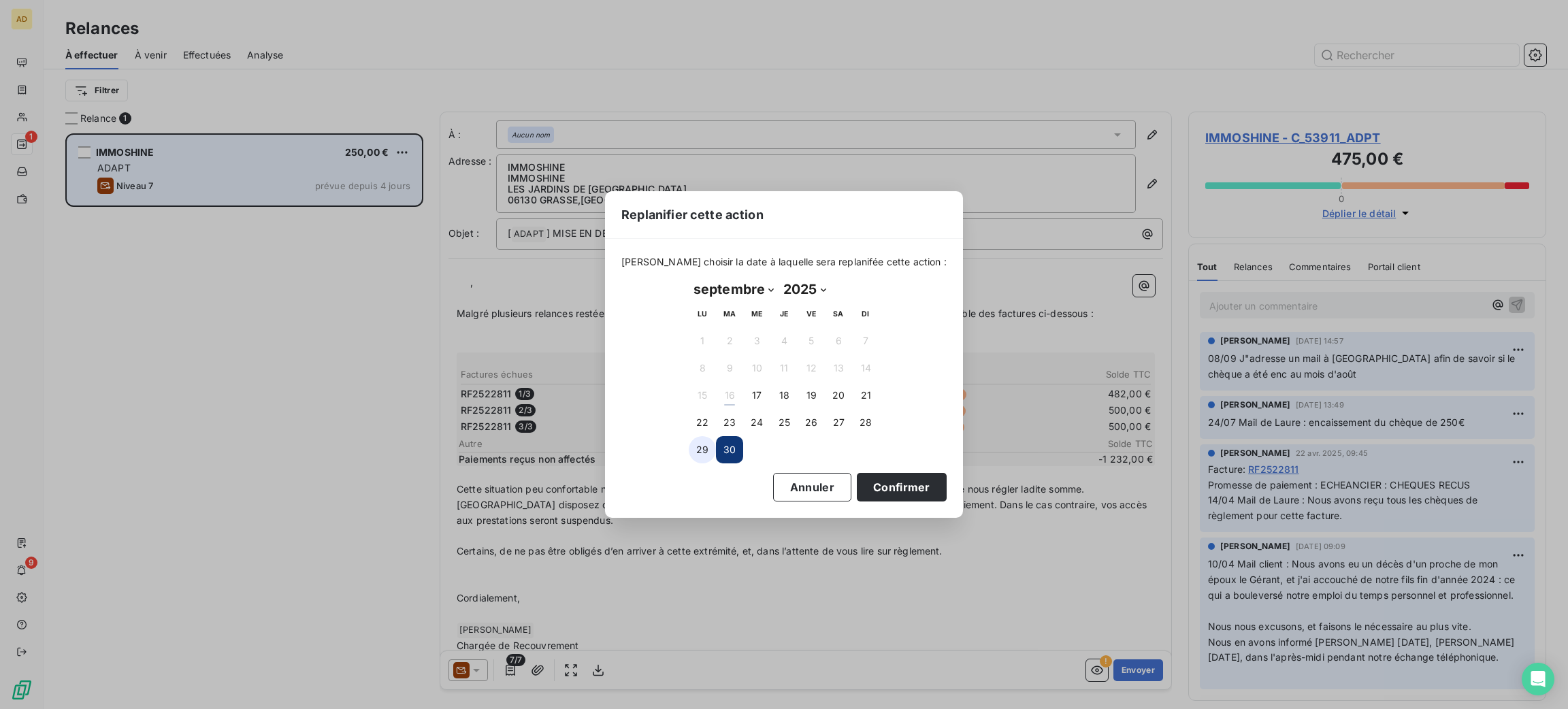
click at [691, 447] on button "29" at bounding box center [703, 450] width 27 height 27
click at [889, 484] on button "Confirmer" at bounding box center [902, 487] width 90 height 28
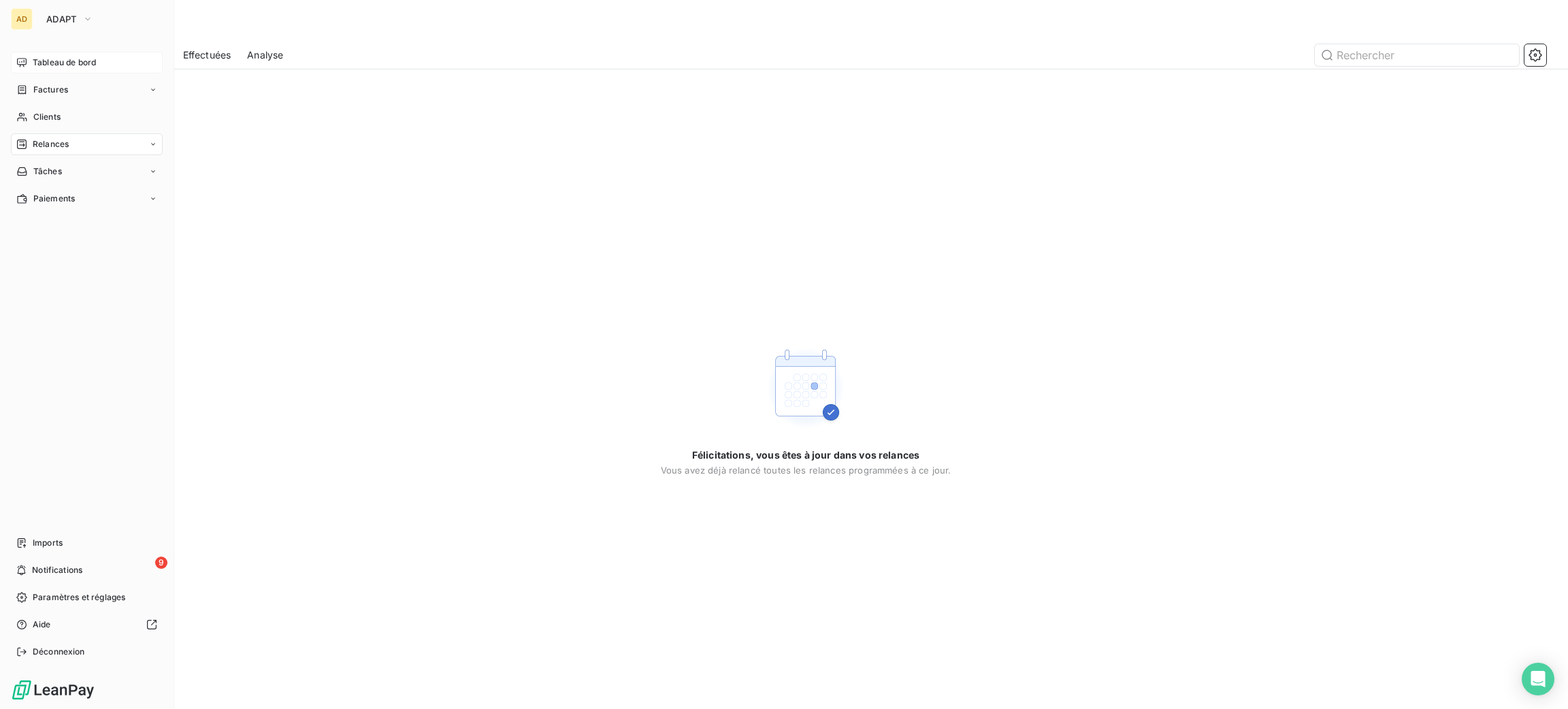
click at [52, 63] on span "Tableau de bord" at bounding box center [63, 62] width 63 height 13
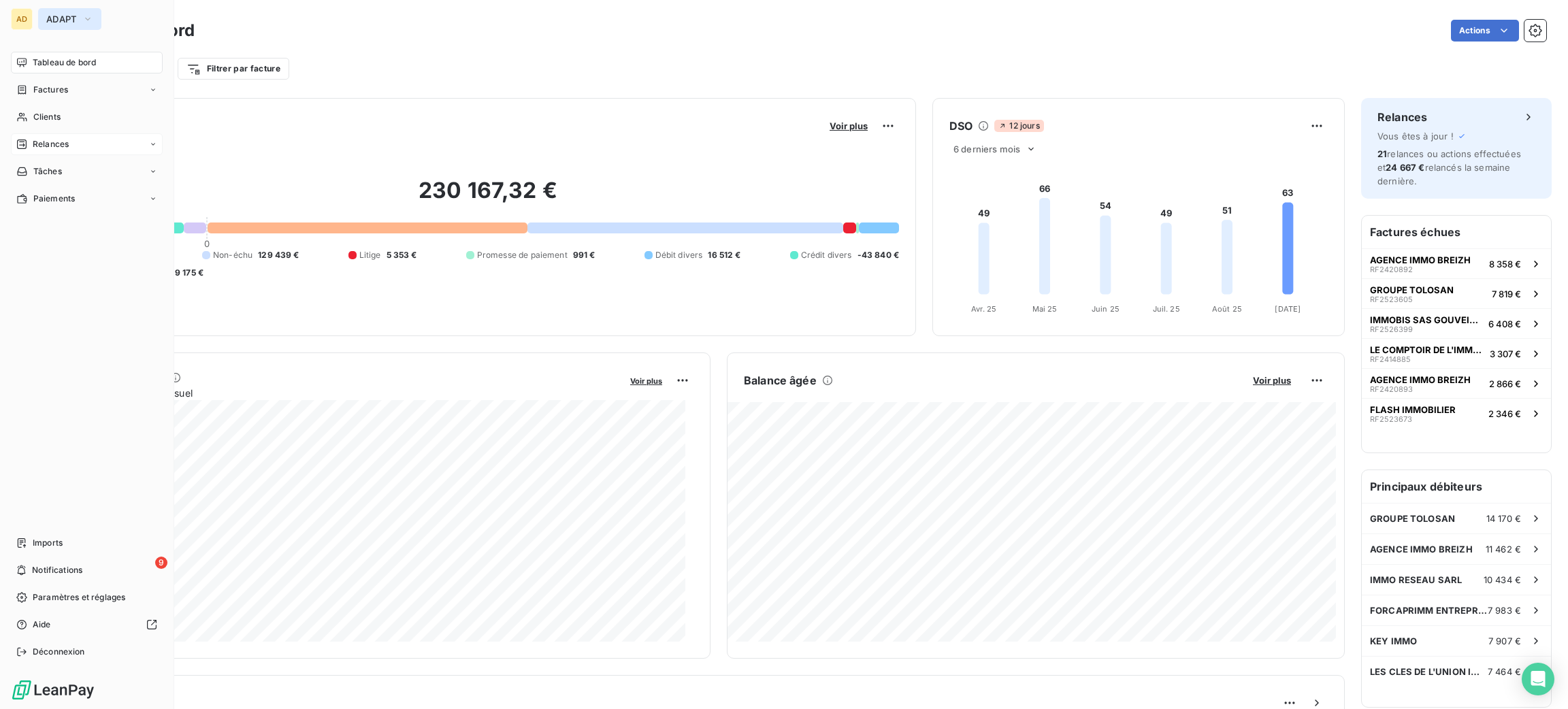
click at [60, 24] on button "ADAPT" at bounding box center [69, 19] width 63 height 21
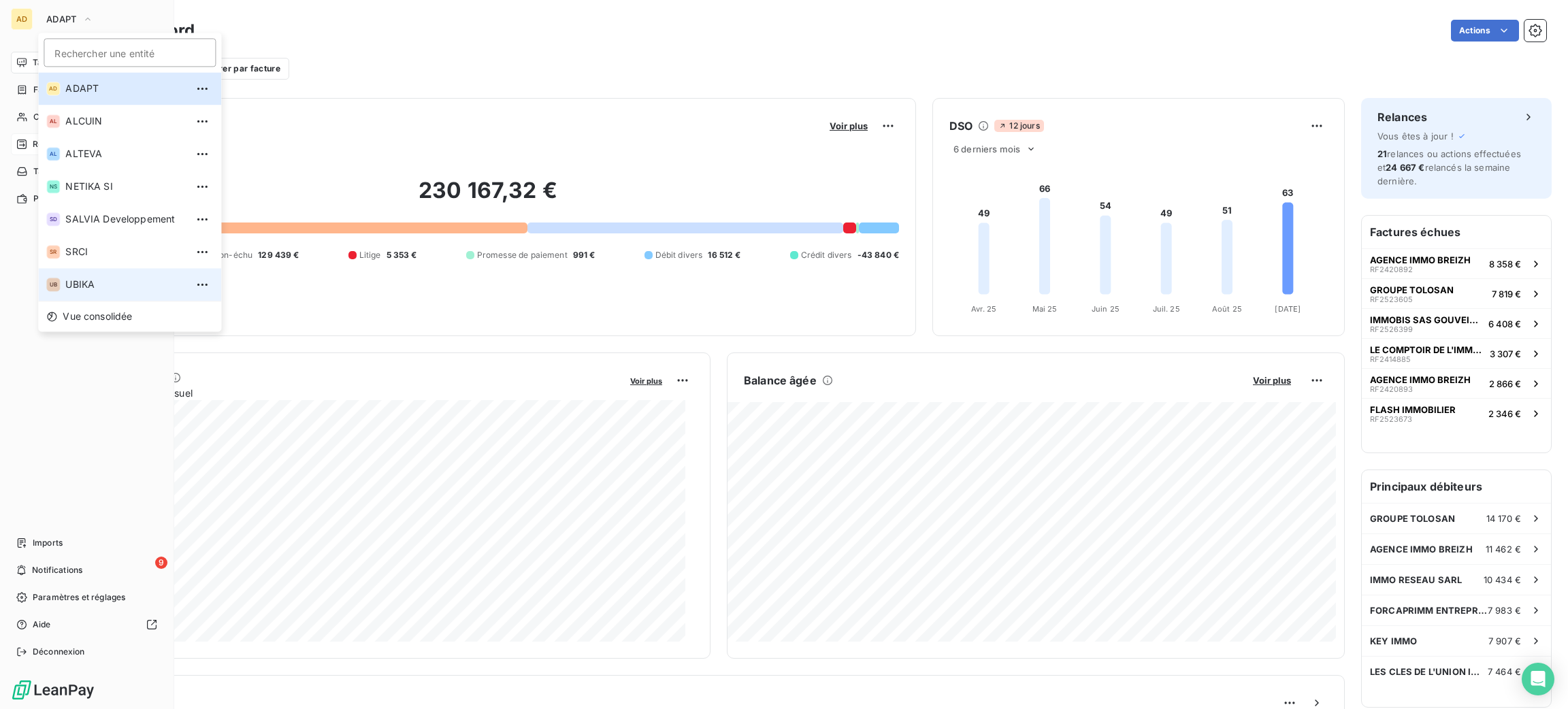
click at [104, 281] on span "UBIKA" at bounding box center [125, 285] width 120 height 14
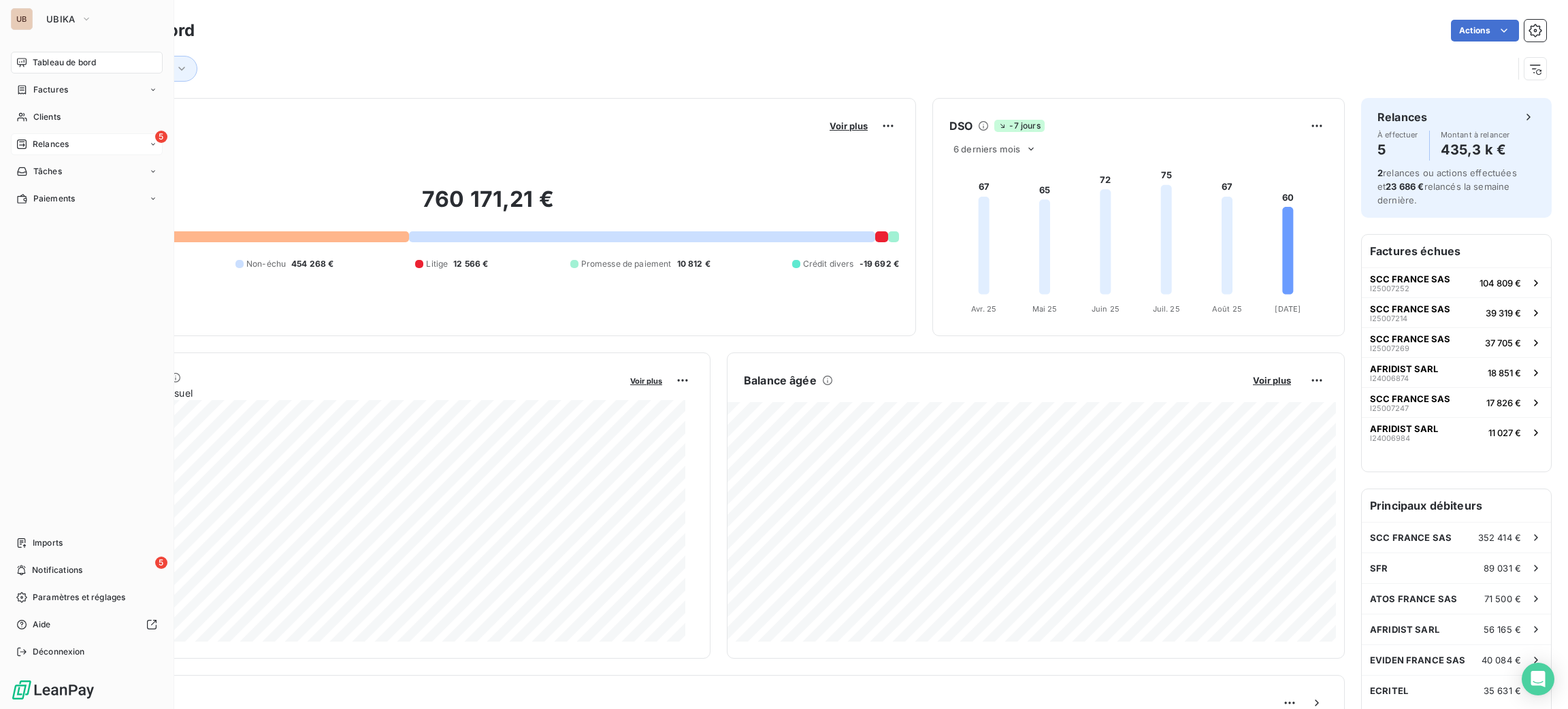
click at [75, 146] on div "5 Relances" at bounding box center [87, 144] width 152 height 21
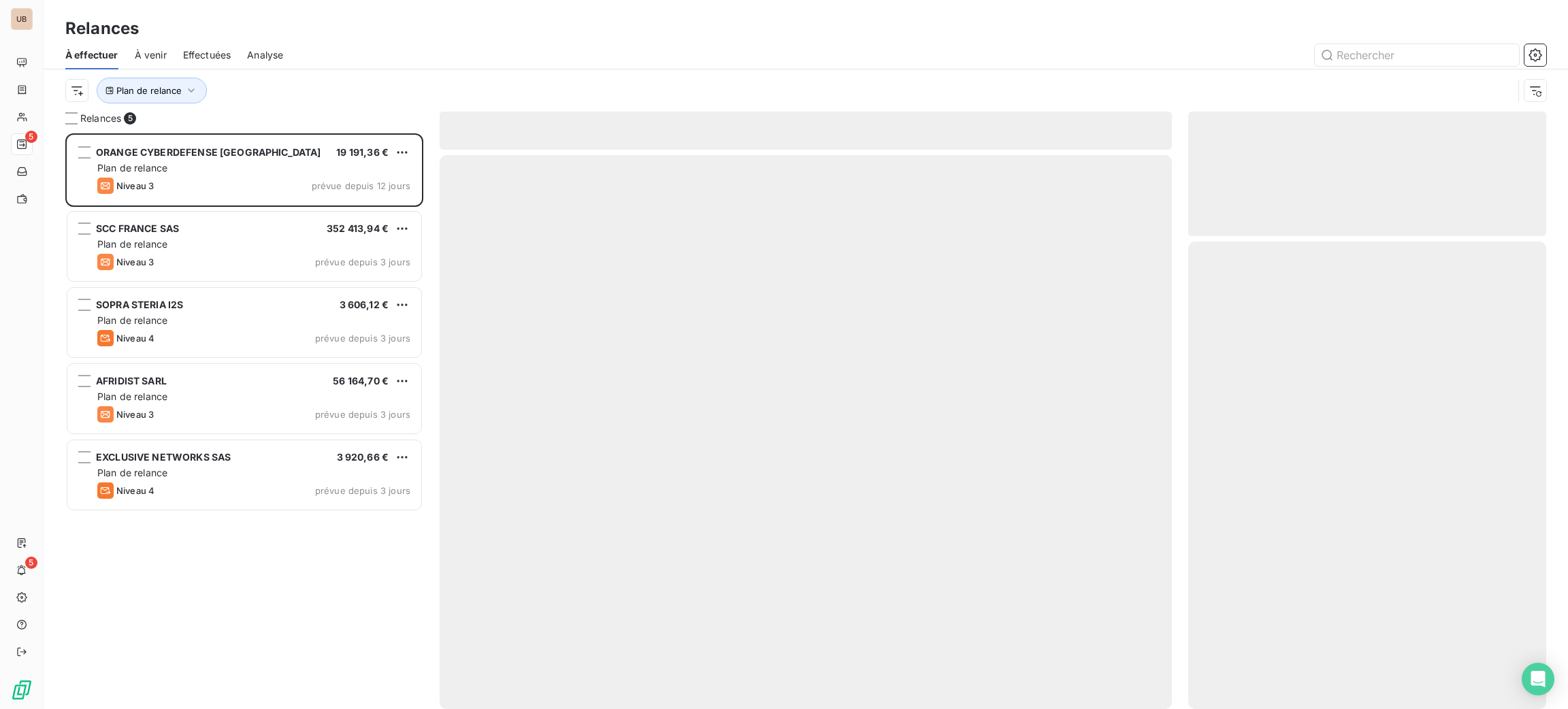
scroll to position [561, 342]
